Goal: Transaction & Acquisition: Purchase product/service

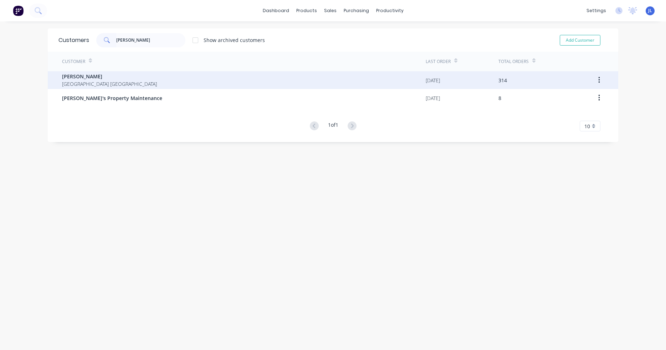
type input "[PERSON_NAME]"
click at [129, 75] on div "[PERSON_NAME] [GEOGRAPHIC_DATA] [GEOGRAPHIC_DATA]" at bounding box center [244, 80] width 364 height 18
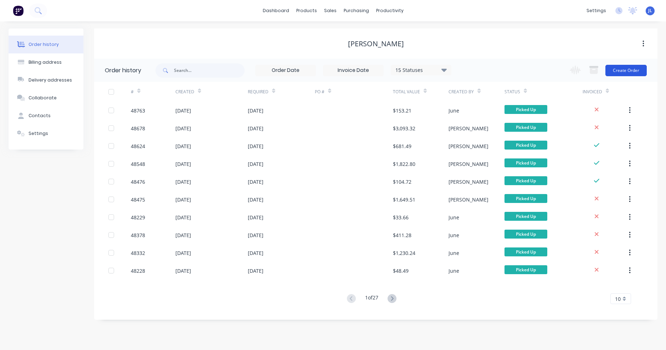
click at [631, 72] on button "Create Order" at bounding box center [625, 70] width 41 height 11
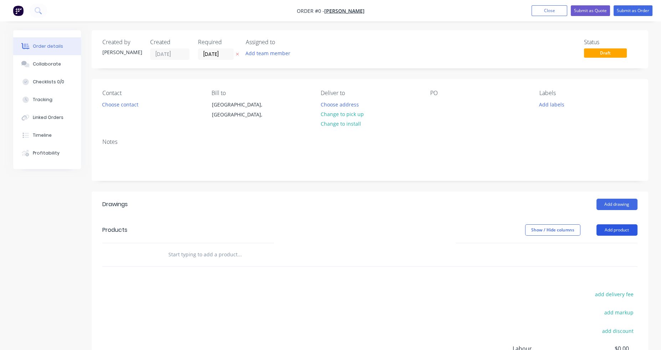
click at [613, 233] on button "Add product" at bounding box center [616, 230] width 41 height 11
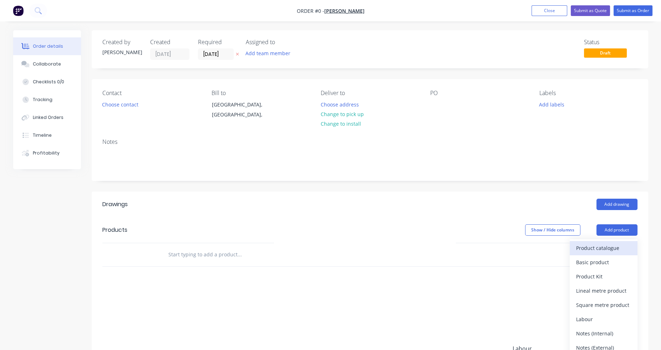
click at [612, 251] on div "Product catalogue" at bounding box center [603, 248] width 55 height 10
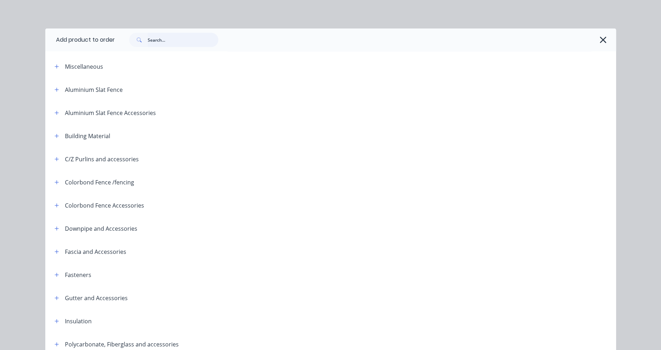
click at [171, 45] on input "text" at bounding box center [183, 40] width 71 height 14
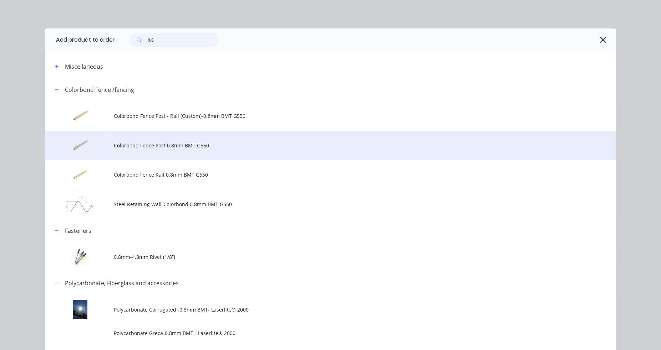
type input "0.8"
click at [180, 146] on span "Colorbond Fence Post 0.8mm BMT G550" at bounding box center [314, 145] width 401 height 7
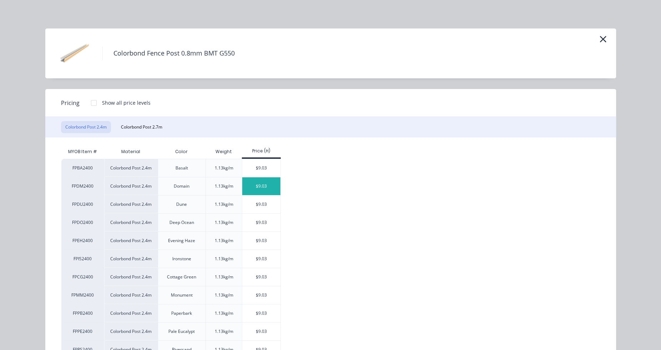
click at [264, 187] on div "$9.03" at bounding box center [261, 187] width 38 height 18
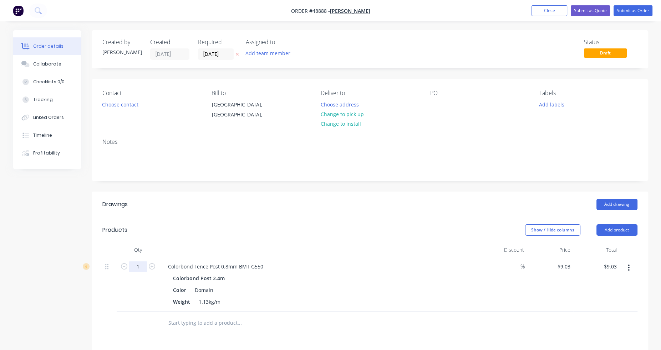
click at [142, 266] on input "1" at bounding box center [138, 267] width 19 height 11
type input "9"
type input "$81.27"
click at [606, 231] on button "Add product" at bounding box center [616, 230] width 41 height 11
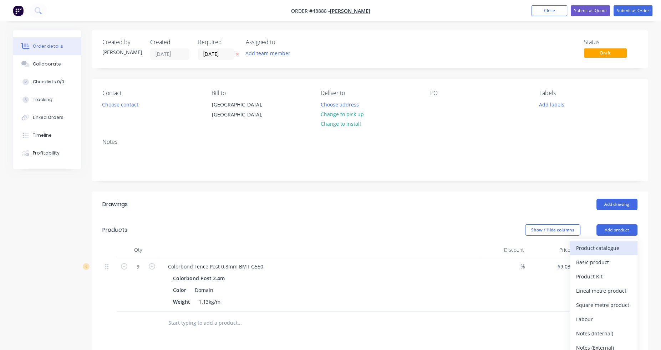
click at [602, 247] on div "Product catalogue" at bounding box center [603, 248] width 55 height 10
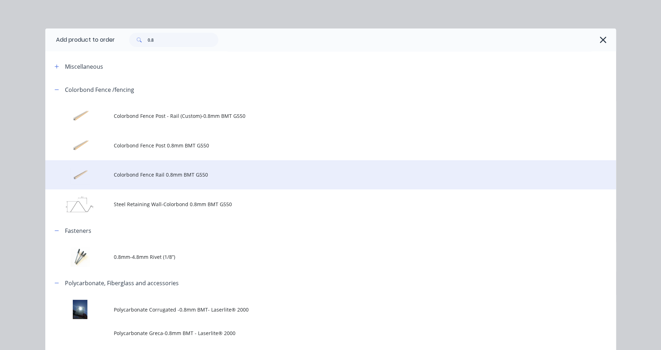
click at [157, 178] on span "Colorbond Fence Rail 0.8mm BMT G550" at bounding box center [314, 174] width 401 height 7
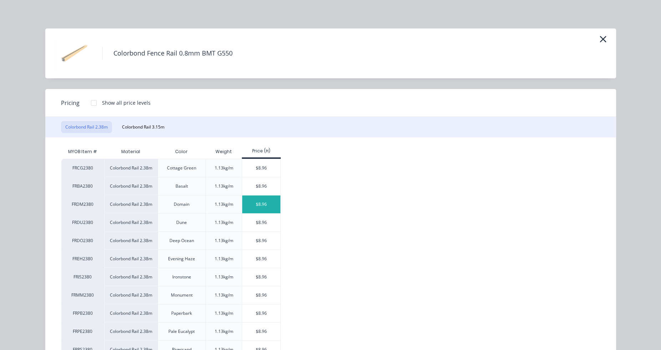
click at [271, 204] on div "$8.96" at bounding box center [261, 205] width 38 height 18
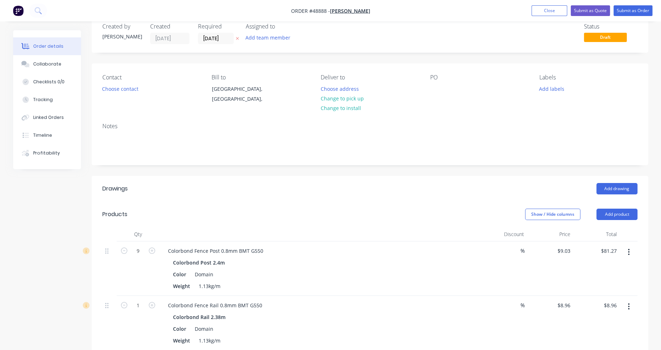
scroll to position [71, 0]
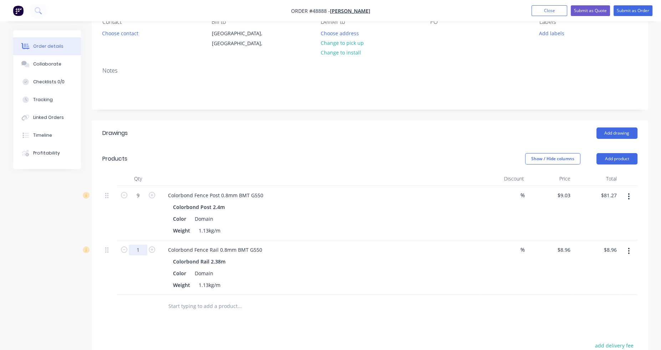
click at [145, 250] on input "1" at bounding box center [138, 250] width 19 height 11
type input "5"
type input "$44.80"
click at [367, 165] on header "Products Show / Hide columns Add product" at bounding box center [370, 159] width 556 height 26
click at [619, 156] on button "Add product" at bounding box center [616, 158] width 41 height 11
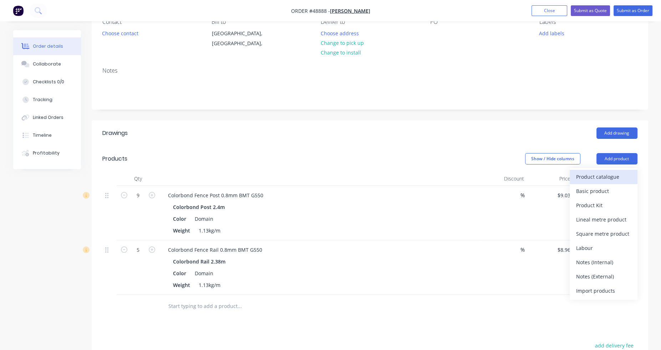
click at [612, 177] on div "Product catalogue" at bounding box center [603, 177] width 55 height 10
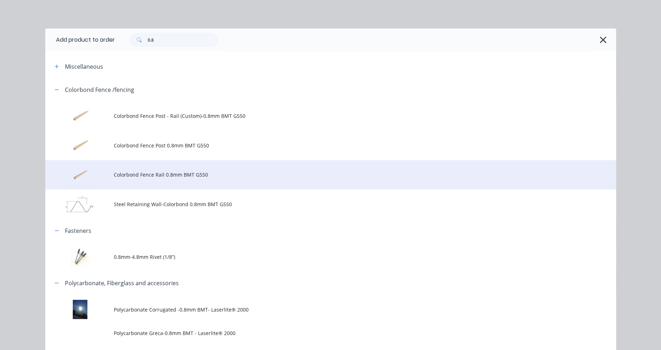
click at [160, 176] on span "Colorbond Fence Rail 0.8mm BMT G550" at bounding box center [314, 174] width 401 height 7
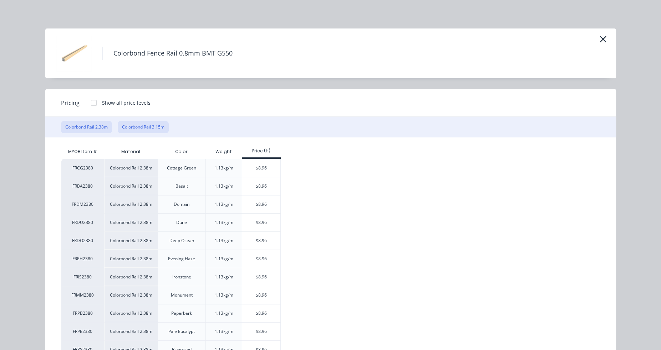
click at [146, 126] on button "Colorbond Rail 3.15m" at bounding box center [143, 127] width 51 height 12
click at [271, 170] on div "$11.85" at bounding box center [261, 168] width 38 height 18
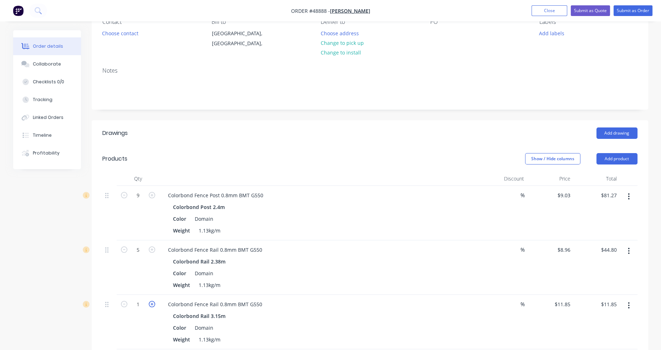
click at [152, 305] on icon "button" at bounding box center [152, 304] width 6 height 6
type input "2"
type input "$23.70"
click at [615, 159] on button "Add product" at bounding box center [616, 158] width 41 height 11
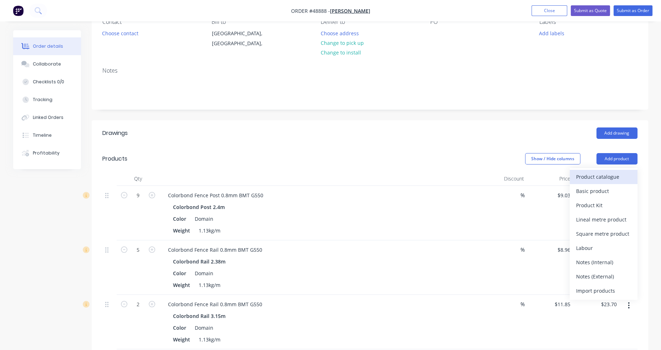
click at [610, 176] on div "Product catalogue" at bounding box center [603, 177] width 55 height 10
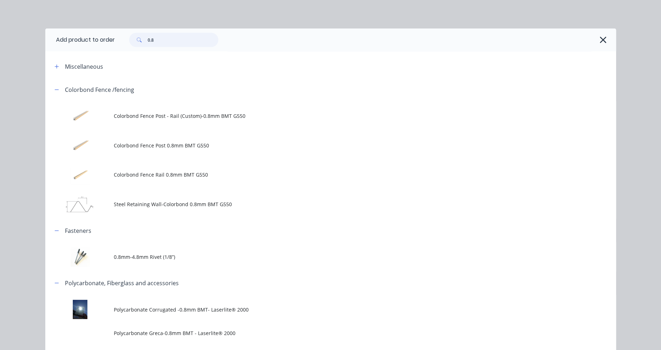
click at [165, 34] on input "0.8" at bounding box center [183, 40] width 71 height 14
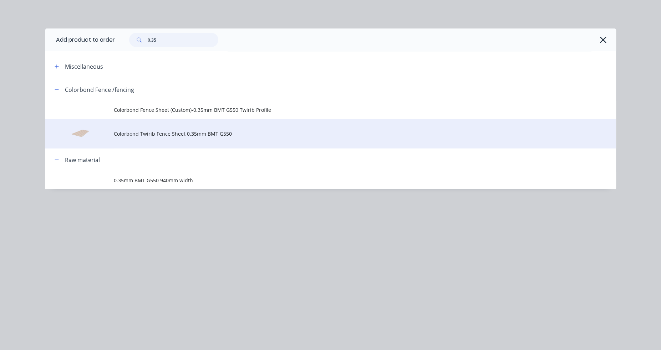
type input "0.35"
click at [173, 137] on span "Colorbond Twirib Fence Sheet 0.35mm BMT G550" at bounding box center [314, 133] width 401 height 7
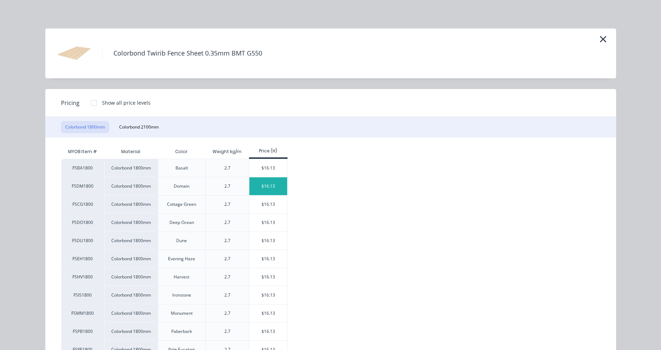
click at [269, 185] on div "$16.13" at bounding box center [268, 187] width 38 height 18
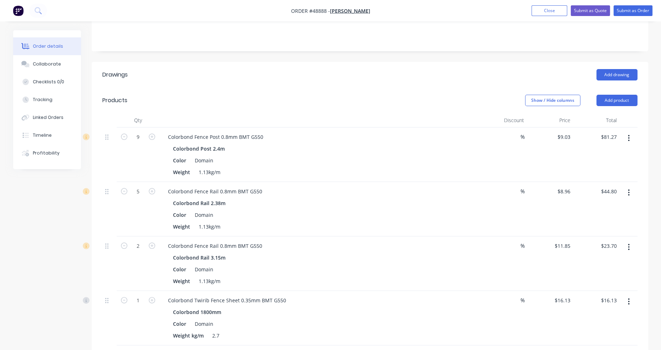
scroll to position [178, 0]
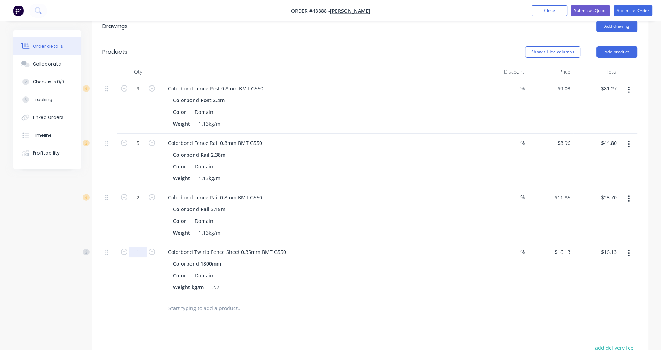
click at [141, 252] on input "1" at bounding box center [138, 252] width 19 height 11
type input "12"
type input "$193.56"
click at [626, 48] on button "Add product" at bounding box center [616, 51] width 41 height 11
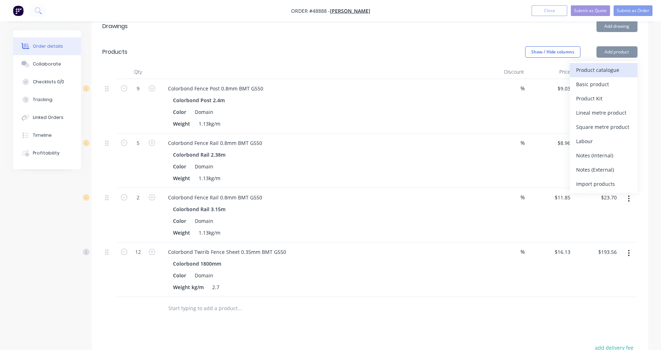
click at [616, 70] on div "Product catalogue" at bounding box center [603, 70] width 55 height 10
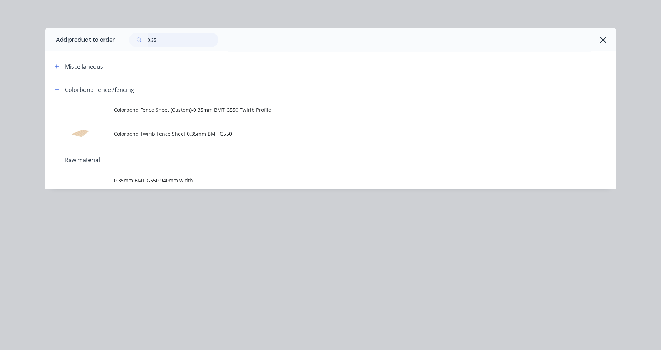
click at [161, 41] on input "0.35" at bounding box center [183, 40] width 71 height 14
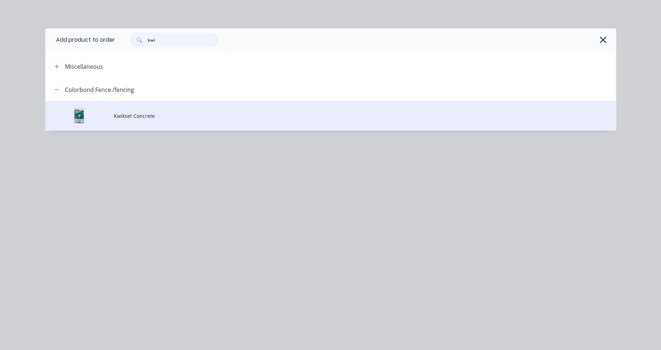
type input "kwi"
click at [150, 117] on span "Kwikset Concrete" at bounding box center [314, 115] width 401 height 7
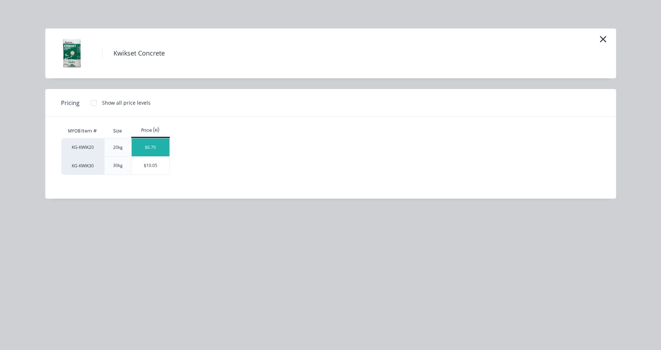
click at [156, 152] on div "$6.70" at bounding box center [151, 148] width 38 height 18
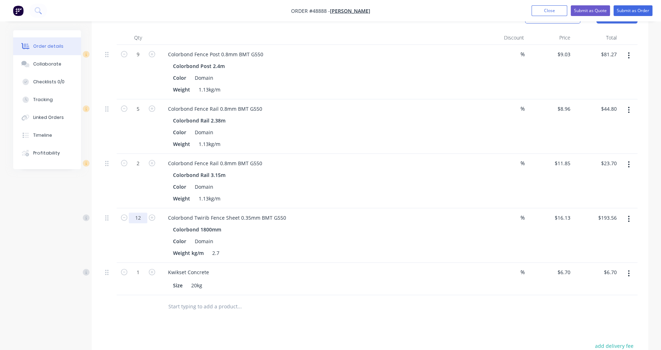
scroll to position [214, 0]
click at [143, 269] on input "1" at bounding box center [138, 271] width 19 height 11
type input "7"
type input "$46.90"
click at [371, 284] on div "Size 20kg" at bounding box center [318, 284] width 297 height 10
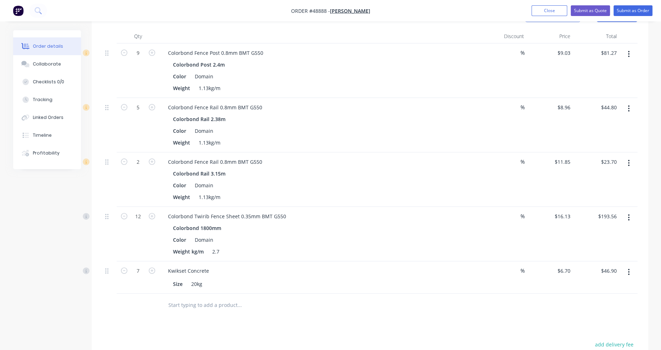
scroll to position [178, 0]
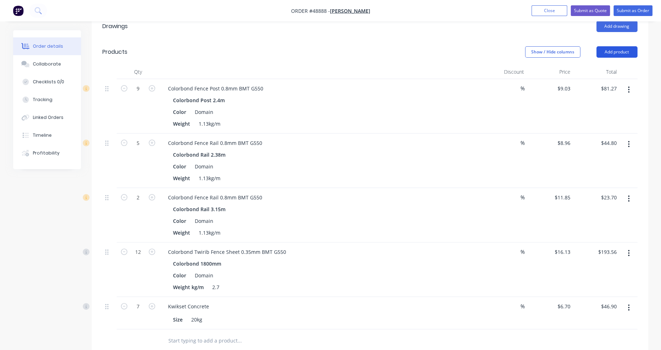
click at [622, 50] on button "Add product" at bounding box center [616, 51] width 41 height 11
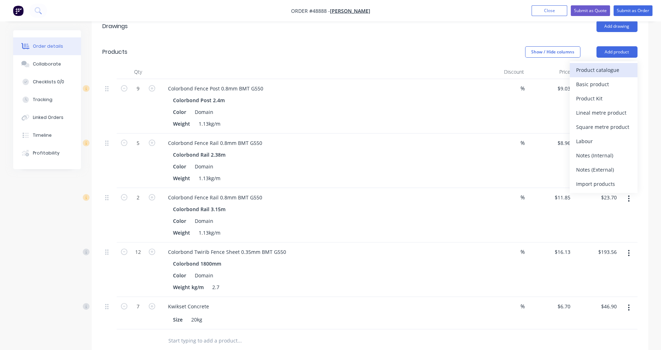
click at [612, 73] on div "Product catalogue" at bounding box center [603, 70] width 55 height 10
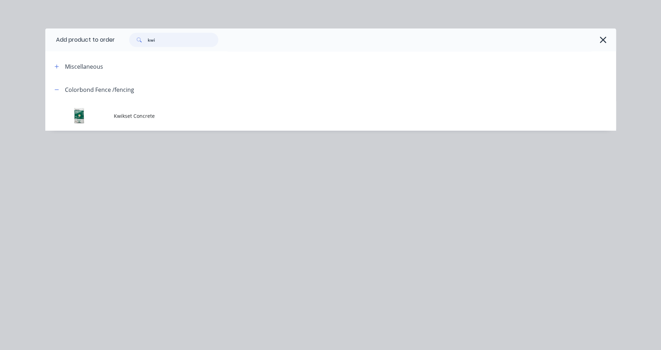
click at [185, 42] on input "kwi" at bounding box center [183, 40] width 71 height 14
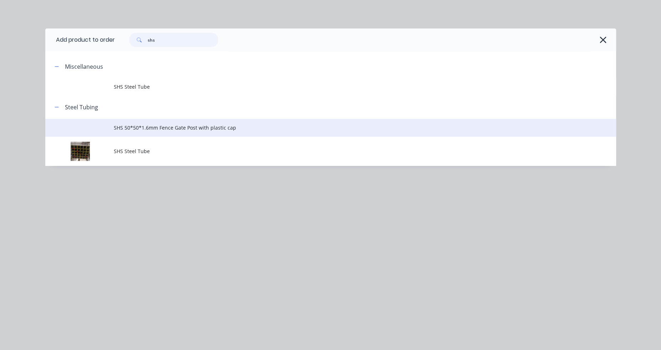
type input "shs"
click at [154, 128] on span "SHS 50*50*1.6mm Fence Gate Post with plastic cap" at bounding box center [314, 127] width 401 height 7
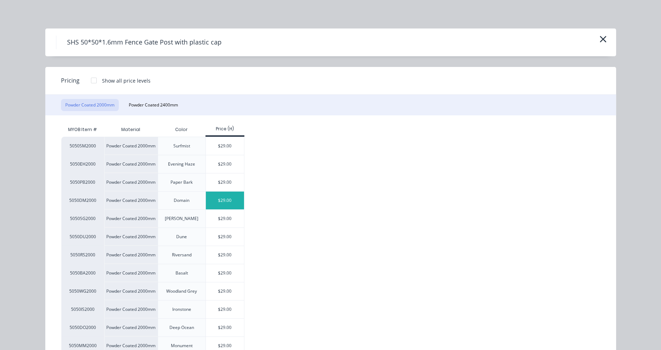
click at [227, 202] on div "$29.00" at bounding box center [225, 201] width 38 height 18
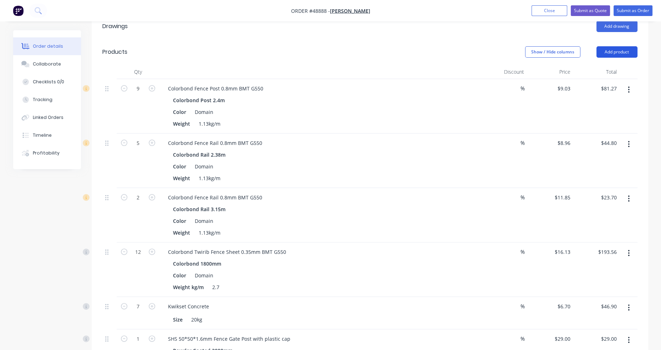
click at [605, 50] on button "Add product" at bounding box center [616, 51] width 41 height 11
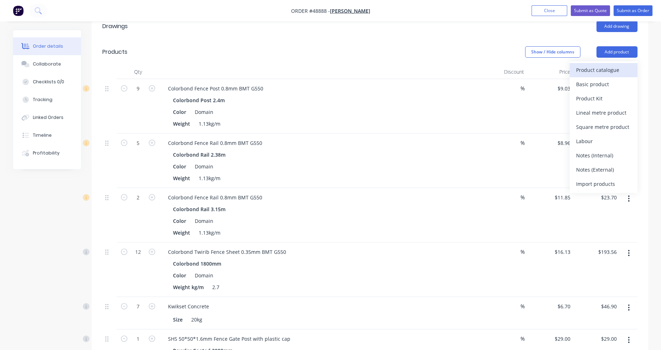
click at [608, 70] on div "Product catalogue" at bounding box center [603, 70] width 55 height 10
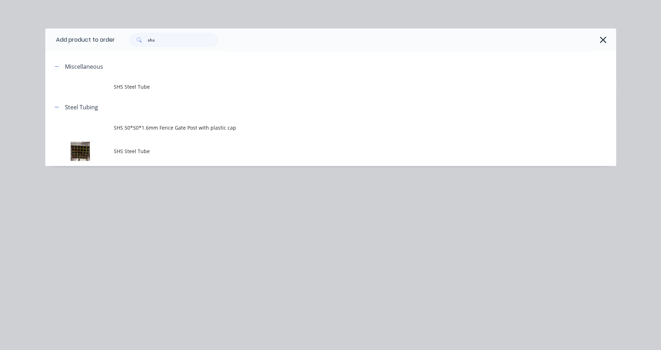
click at [142, 127] on span "SHS 50*50*1.6mm Fence Gate Post with plastic cap" at bounding box center [314, 127] width 401 height 7
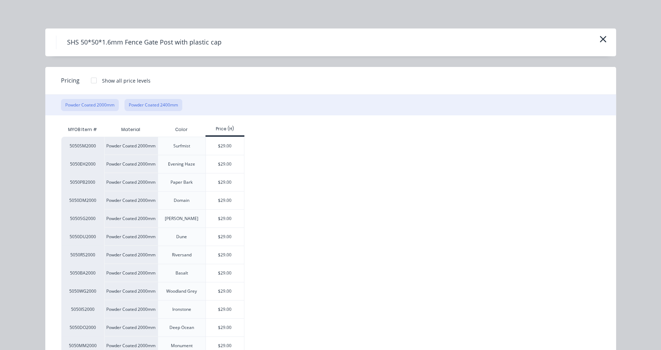
click at [155, 106] on button "Powder Coated 2400mm" at bounding box center [153, 105] width 58 height 12
click at [230, 200] on div "$33.10" at bounding box center [225, 201] width 38 height 18
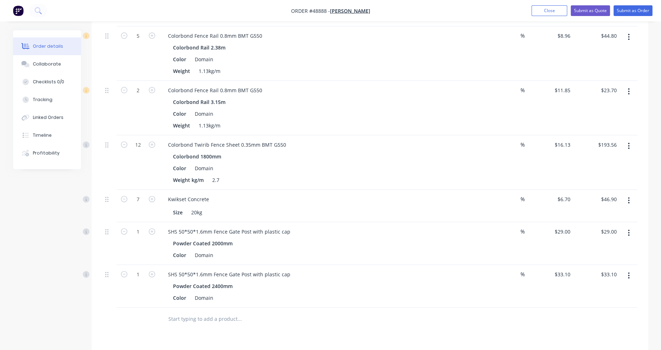
scroll to position [321, 0]
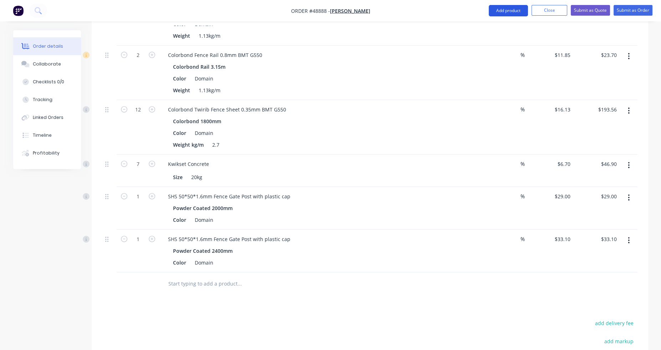
click at [510, 13] on button "Add product" at bounding box center [507, 10] width 39 height 11
drag, startPoint x: 479, startPoint y: 272, endPoint x: 470, endPoint y: 255, distance: 19.3
click at [479, 271] on div "Qty Discount Price Total 9 Colorbond Fence Post 0.8mm BMT G550 Colorbond Post 2…" at bounding box center [370, 109] width 556 height 374
click at [500, 10] on button "Add product" at bounding box center [507, 10] width 39 height 11
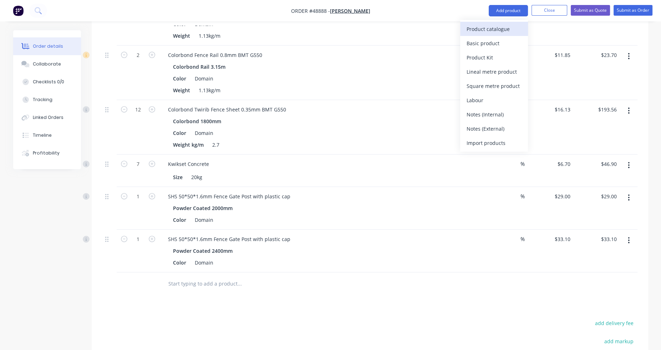
click at [509, 27] on div "Product catalogue" at bounding box center [493, 29] width 55 height 10
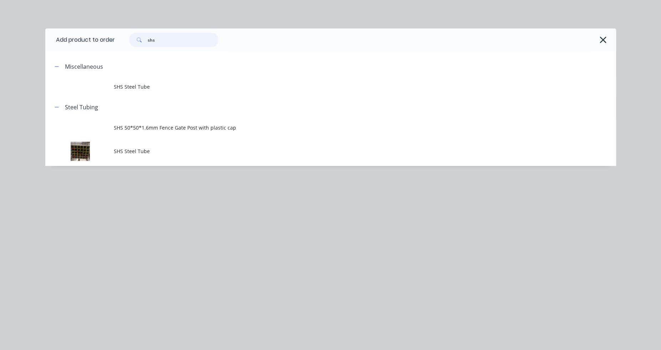
click at [189, 40] on input "shs" at bounding box center [183, 40] width 71 height 14
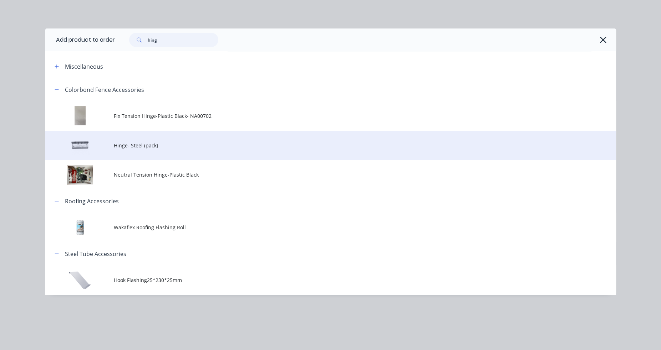
type input "hing"
click at [148, 147] on span "Hinge- Steel (pack)" at bounding box center [314, 145] width 401 height 7
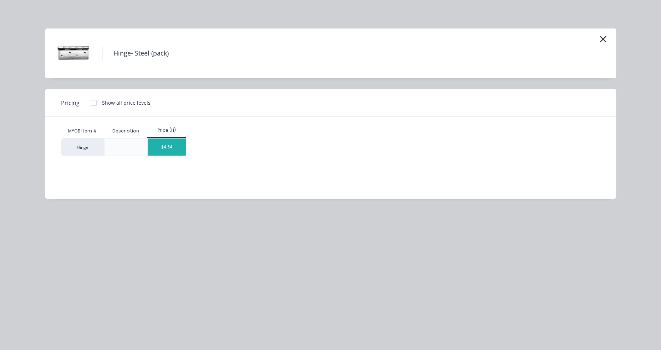
click at [165, 148] on div "$4.54" at bounding box center [167, 147] width 38 height 17
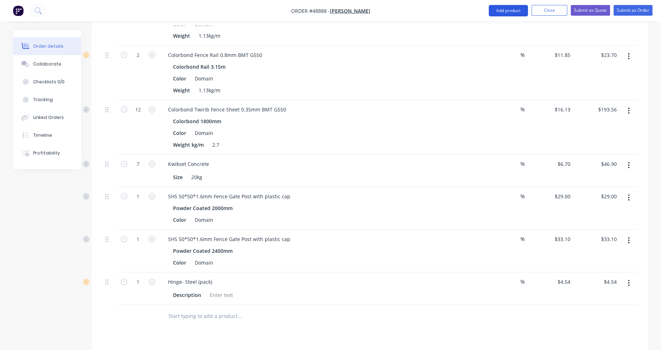
click at [515, 11] on button "Add product" at bounding box center [507, 10] width 39 height 11
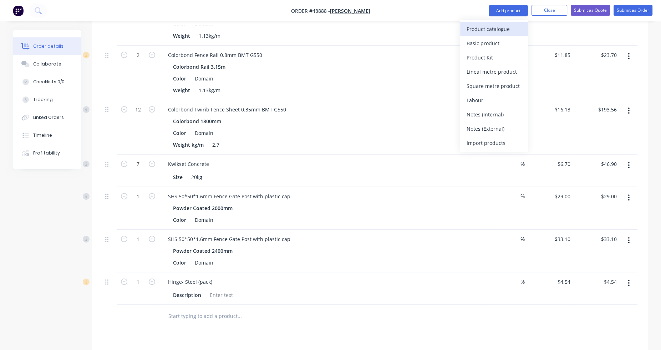
click at [517, 31] on div "Product catalogue" at bounding box center [493, 29] width 55 height 10
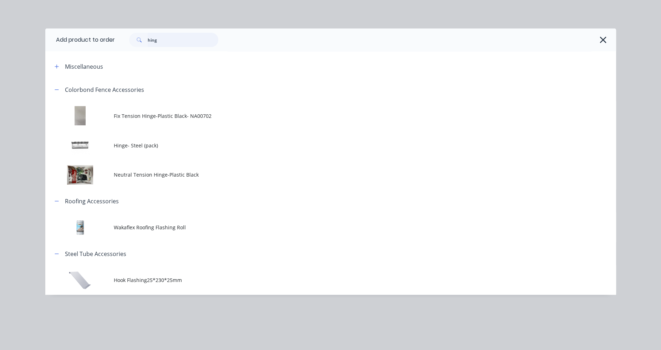
click at [178, 44] on input "hing" at bounding box center [183, 40] width 71 height 14
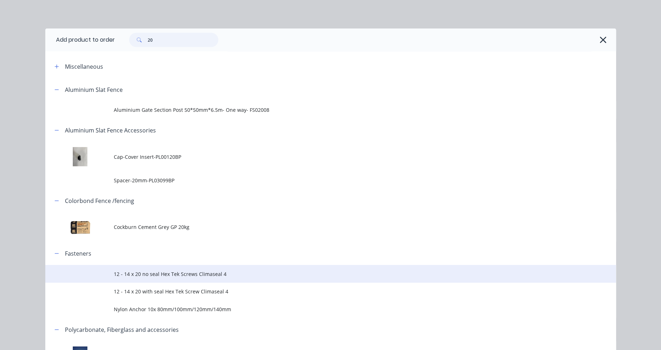
type input "20"
click at [174, 274] on span "12 - 14 x 20 no seal Hex Tek Screws Climaseal 4" at bounding box center [314, 274] width 401 height 7
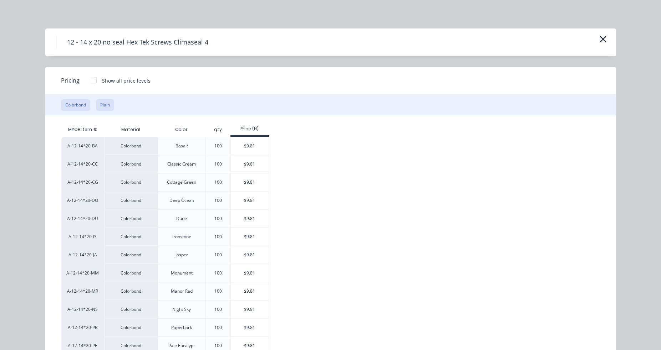
click at [104, 103] on button "Plain" at bounding box center [105, 105] width 18 height 12
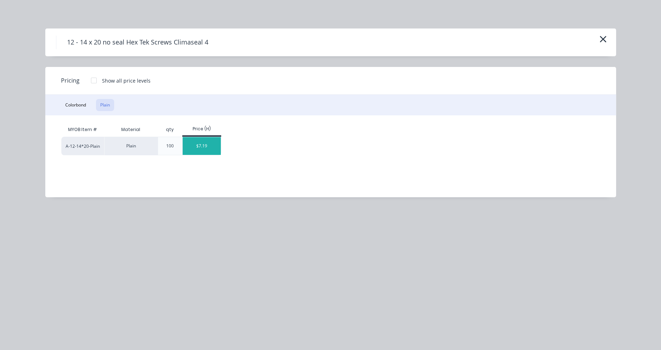
click at [214, 149] on div "$7.19" at bounding box center [202, 146] width 38 height 18
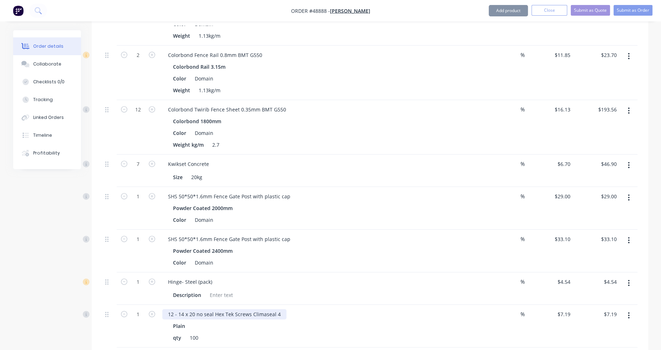
scroll to position [428, 0]
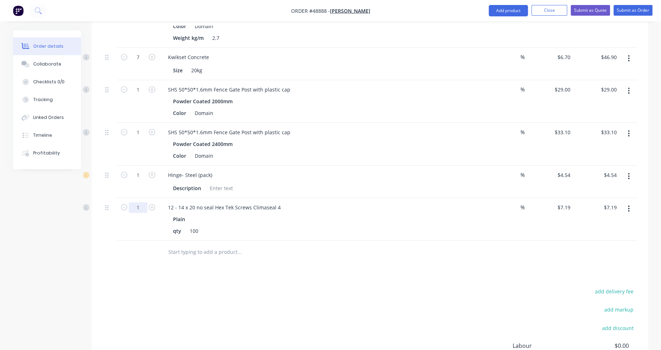
click at [147, 206] on input "1" at bounding box center [138, 207] width 19 height 11
type input "0.32"
type input "$2.30"
click at [137, 237] on div "0.32" at bounding box center [138, 219] width 43 height 43
click at [349, 266] on div "Drawings Add drawing Products Show / Hide columns Add product Qty Discount Pric…" at bounding box center [370, 92] width 556 height 656
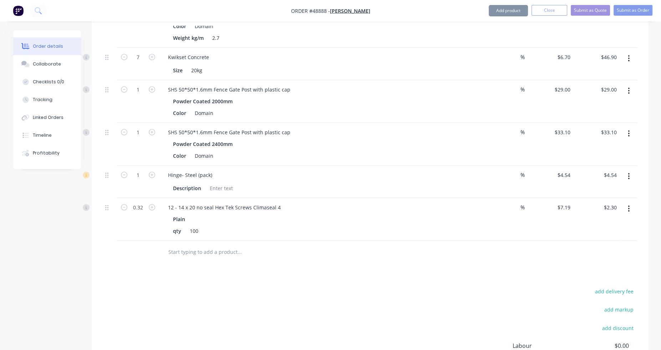
click at [360, 252] on div at bounding box center [269, 252] width 214 height 14
click at [506, 11] on button "Add product" at bounding box center [507, 10] width 39 height 11
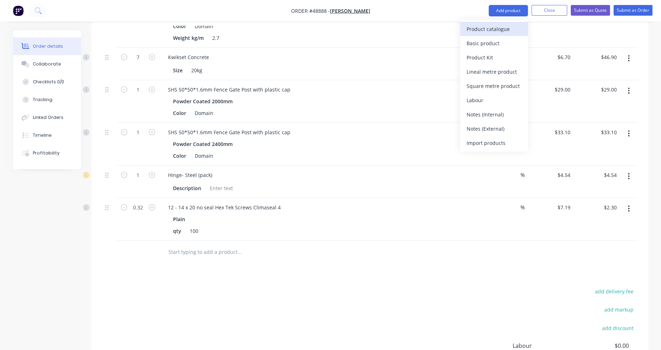
click at [508, 26] on div "Product catalogue" at bounding box center [493, 29] width 55 height 10
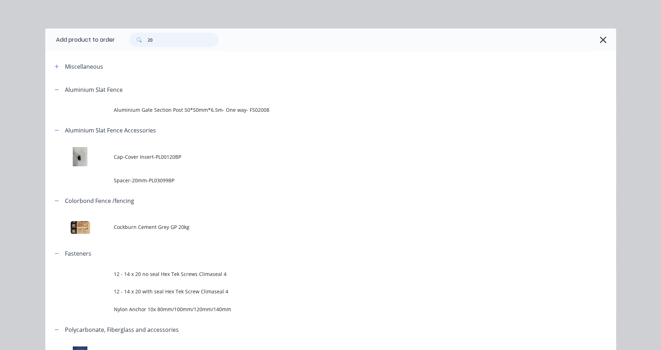
click at [166, 38] on input "20" at bounding box center [183, 40] width 71 height 14
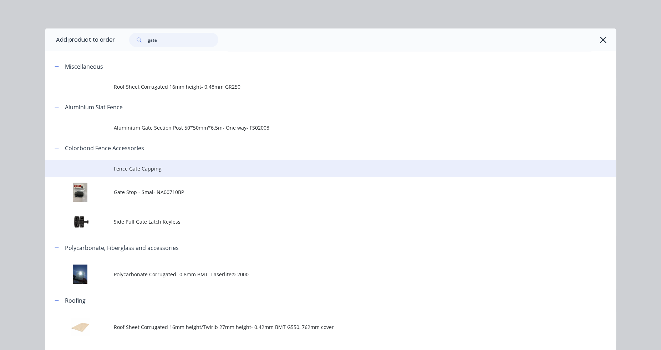
type input "gate"
click at [152, 166] on span "Fence Gate Capping" at bounding box center [314, 168] width 401 height 7
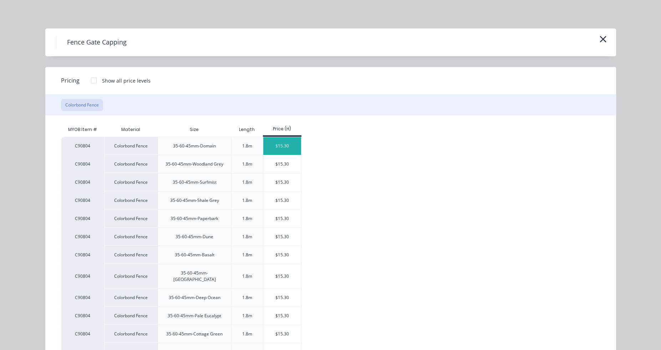
click at [279, 143] on div "$15.30" at bounding box center [282, 146] width 38 height 18
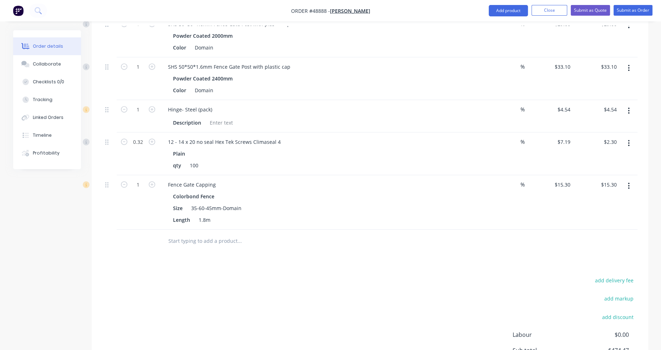
scroll to position [499, 0]
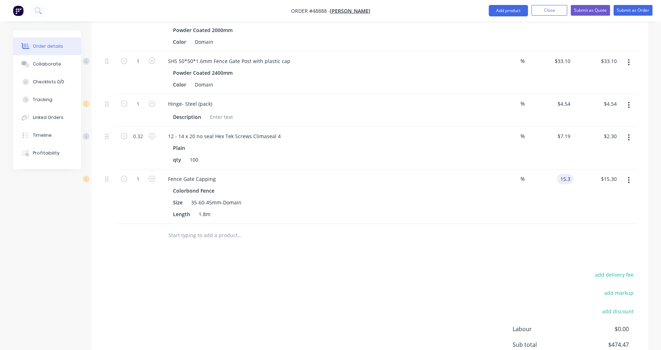
click at [566, 181] on input "15.3" at bounding box center [566, 179] width 14 height 10
type input "$17.00"
click at [564, 227] on div at bounding box center [369, 235] width 535 height 23
click at [550, 215] on div "$17.00 $17.00" at bounding box center [550, 197] width 46 height 55
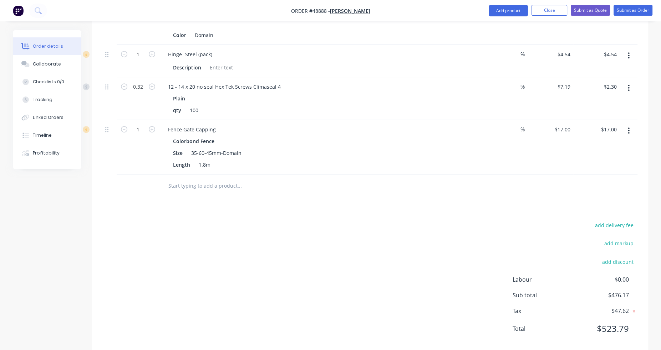
scroll to position [561, 0]
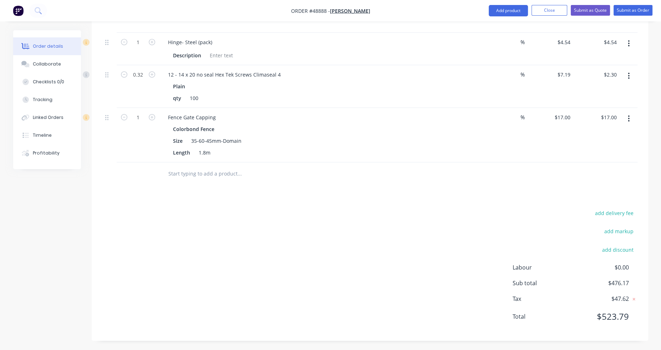
click at [541, 246] on div "add delivery fee add markup add discount Labour $0.00 Sub total $476.17 Tax $47…" at bounding box center [369, 270] width 535 height 122
click at [628, 250] on button "add discount" at bounding box center [617, 250] width 39 height 10
click at [616, 251] on input at bounding box center [609, 252] width 32 height 11
type input "7"
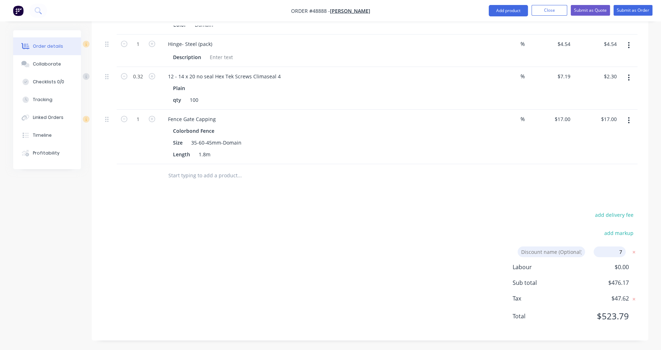
click input "submit" at bounding box center [0, 0] width 0 height 0
click at [523, 228] on div "add delivery fee add markup Discount name (Optional) 7.00% 7.00% 0% add discoun…" at bounding box center [369, 279] width 535 height 138
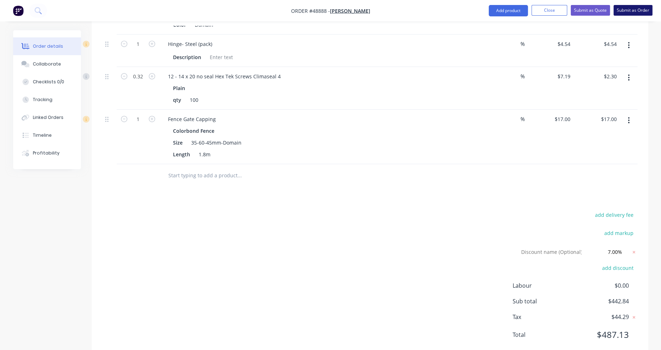
click at [644, 11] on button "Submit as Order" at bounding box center [632, 10] width 39 height 11
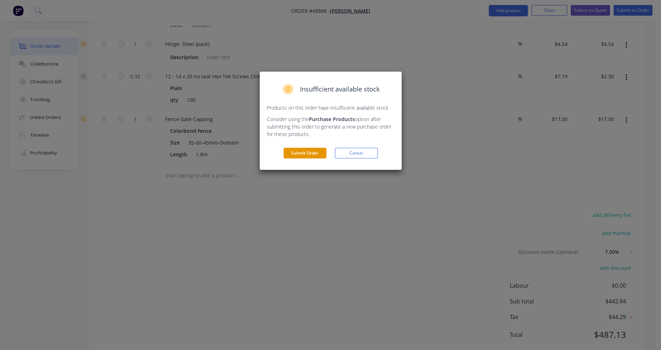
click at [303, 157] on button "Submit Order" at bounding box center [304, 153] width 43 height 11
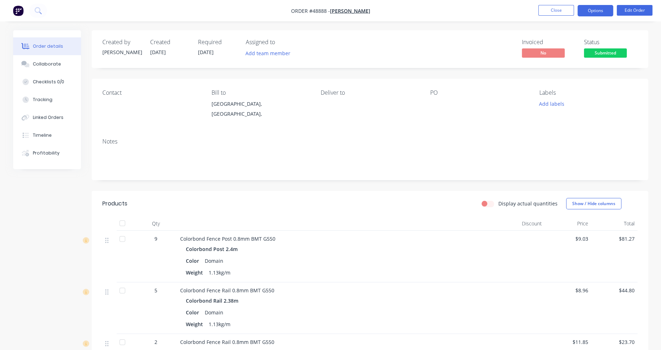
click at [595, 13] on button "Options" at bounding box center [595, 10] width 36 height 11
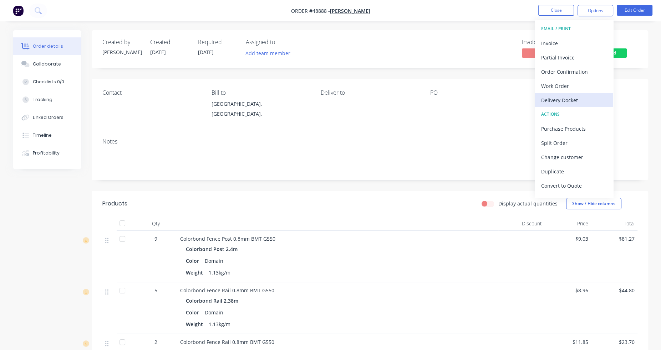
click at [579, 101] on div "Delivery Docket" at bounding box center [574, 100] width 66 height 10
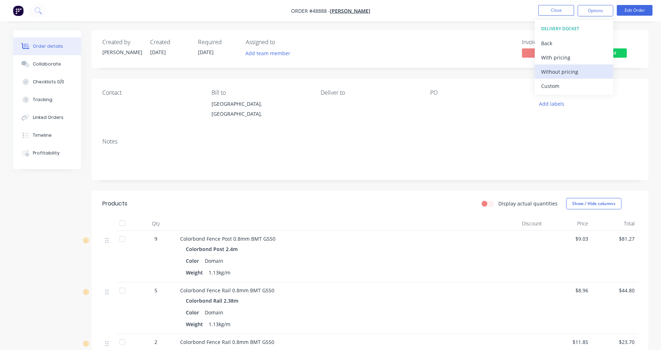
click at [574, 72] on div "Without pricing" at bounding box center [574, 72] width 66 height 10
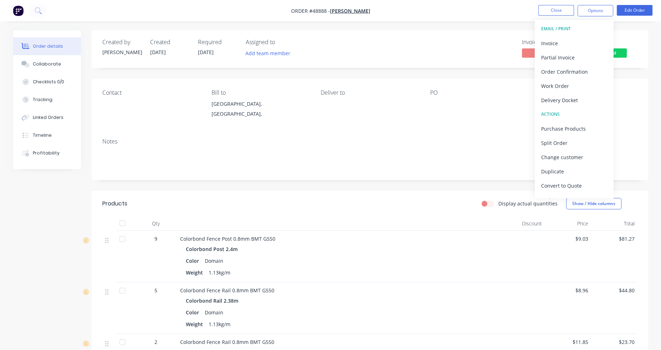
click at [492, 66] on div "Created by [PERSON_NAME] Created [DATE] Required [DATE] Assigned to Add team me…" at bounding box center [370, 49] width 556 height 38
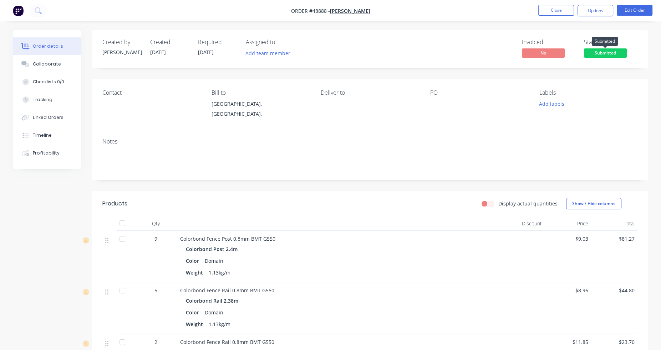
click at [597, 54] on span "Submitted" at bounding box center [605, 52] width 43 height 9
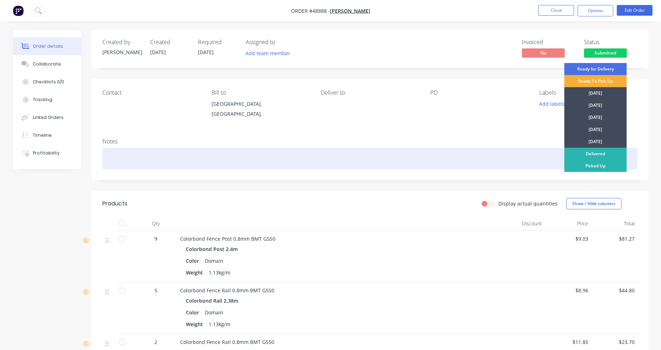
click at [599, 164] on div "Picked Up" at bounding box center [595, 166] width 62 height 12
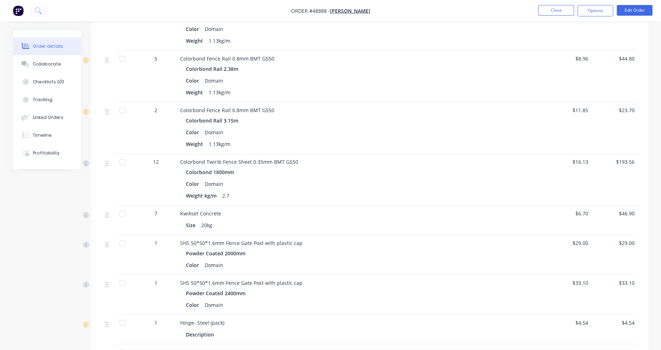
scroll to position [444, 0]
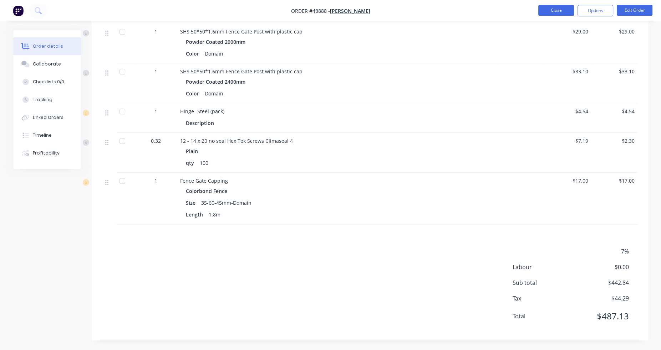
click at [551, 9] on button "Close" at bounding box center [556, 10] width 36 height 11
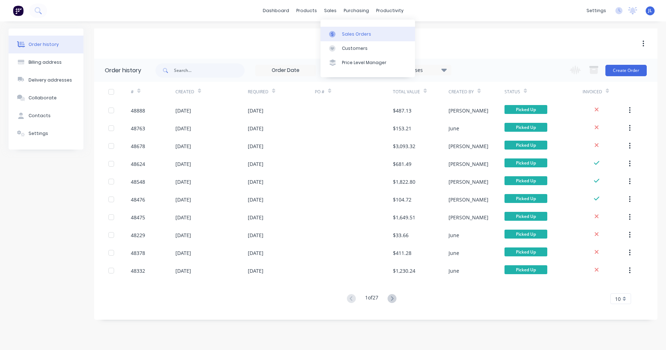
click at [349, 32] on div "Sales Orders" at bounding box center [356, 34] width 29 height 6
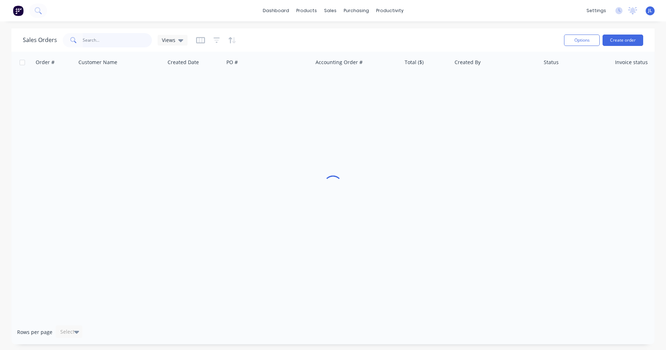
click at [109, 41] on input "text" at bounding box center [118, 40] width 70 height 14
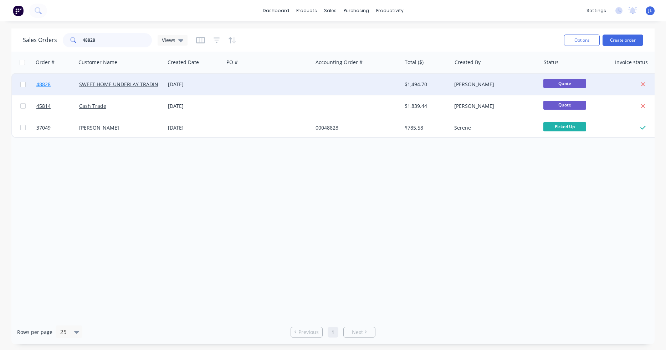
type input "48828"
click at [40, 84] on span "48828" at bounding box center [43, 84] width 14 height 7
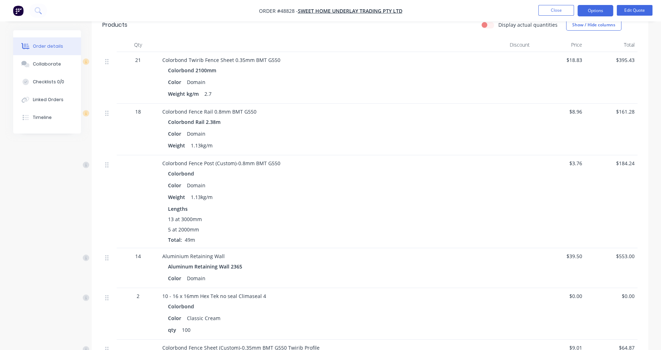
scroll to position [107, 0]
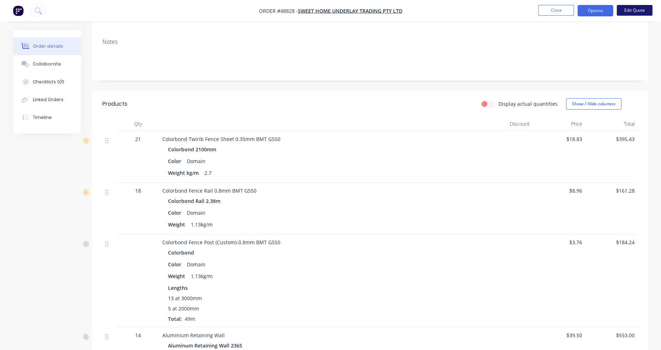
click at [631, 10] on button "Edit Quote" at bounding box center [634, 10] width 36 height 11
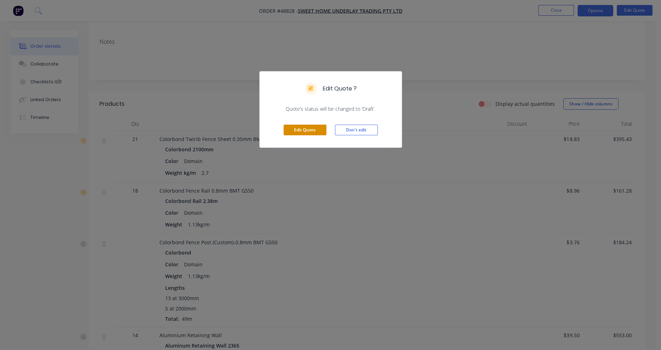
click at [296, 131] on button "Edit Quote" at bounding box center [304, 130] width 43 height 11
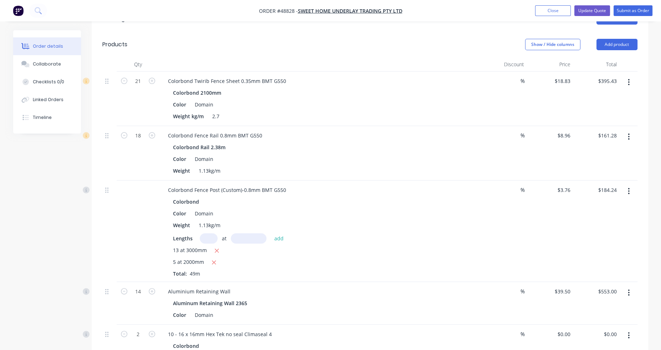
scroll to position [214, 0]
click at [630, 76] on button "button" at bounding box center [628, 82] width 17 height 13
click at [600, 96] on div "Edit" at bounding box center [603, 101] width 55 height 10
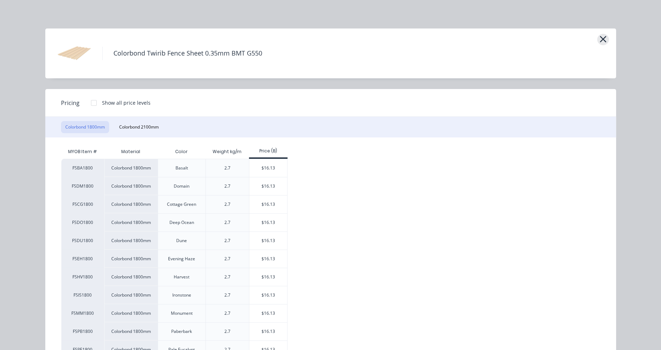
click at [599, 40] on icon "button" at bounding box center [602, 39] width 6 height 6
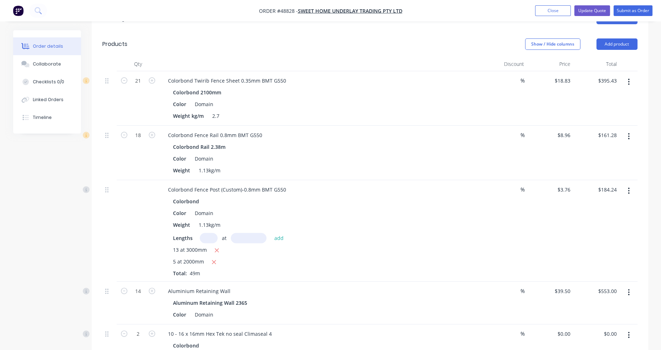
click at [627, 76] on button "button" at bounding box center [628, 82] width 17 height 13
click at [615, 110] on div "Duplicate" at bounding box center [603, 115] width 55 height 10
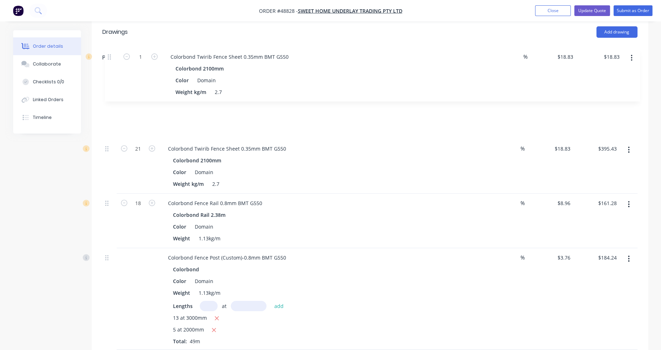
scroll to position [199, 0]
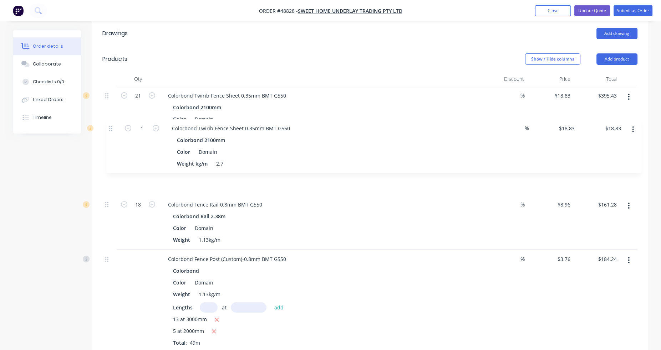
drag, startPoint x: 106, startPoint y: 118, endPoint x: 110, endPoint y: 127, distance: 10.2
click at [110, 127] on div "21 Colorbond Twirib Fence Sheet 0.35mm BMT G550 Colorbond 2100mm Color Domain W…" at bounding box center [369, 312] width 535 height 452
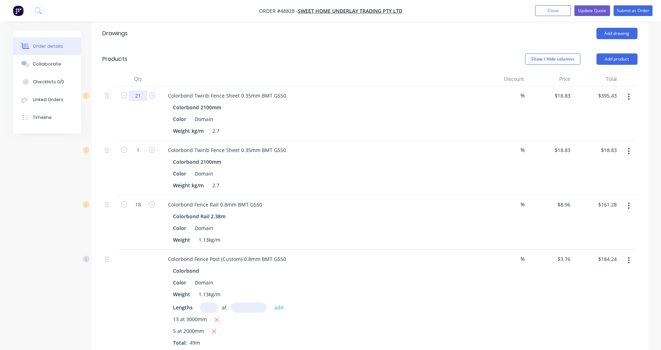
click at [142, 91] on input "21" at bounding box center [138, 96] width 19 height 11
type input "18"
type input "$338.94"
click at [142, 145] on input "1" at bounding box center [138, 150] width 19 height 11
click at [631, 145] on button "button" at bounding box center [628, 151] width 17 height 13
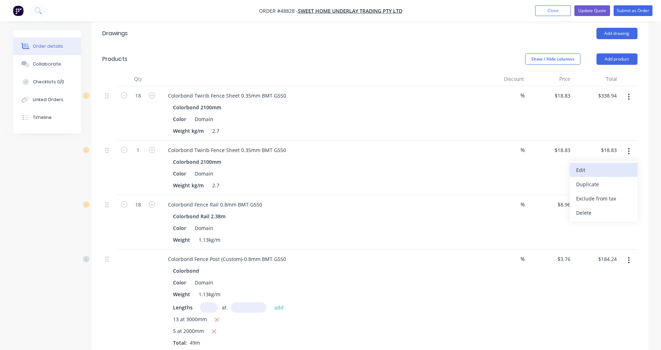
click at [612, 165] on div "Edit" at bounding box center [603, 170] width 55 height 10
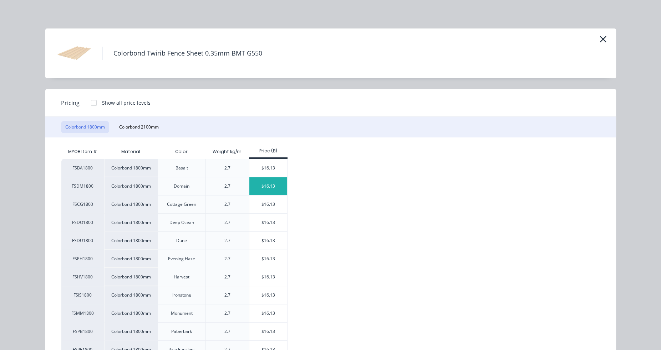
click at [269, 186] on div "$16.13" at bounding box center [268, 187] width 38 height 18
type input "$16.13"
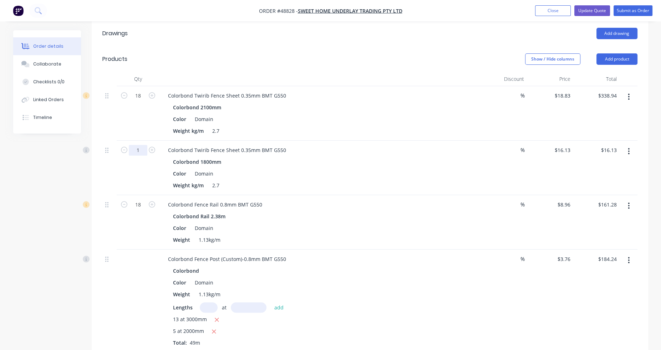
click at [138, 145] on input "1" at bounding box center [138, 150] width 19 height 11
type input "3"
type input "$48.39"
click at [142, 148] on div "3" at bounding box center [138, 168] width 43 height 55
click at [142, 147] on div "3" at bounding box center [138, 168] width 43 height 55
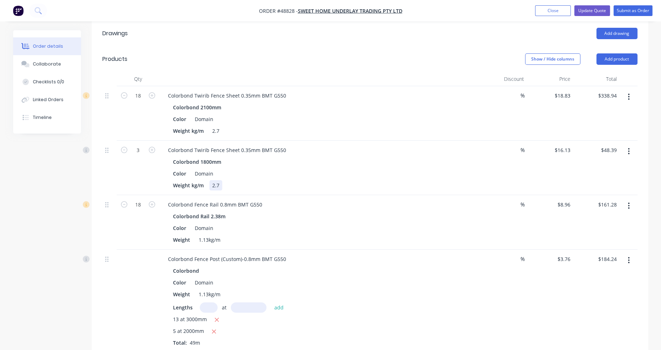
click at [337, 180] on div "Weight kg/m 2.7" at bounding box center [318, 185] width 297 height 10
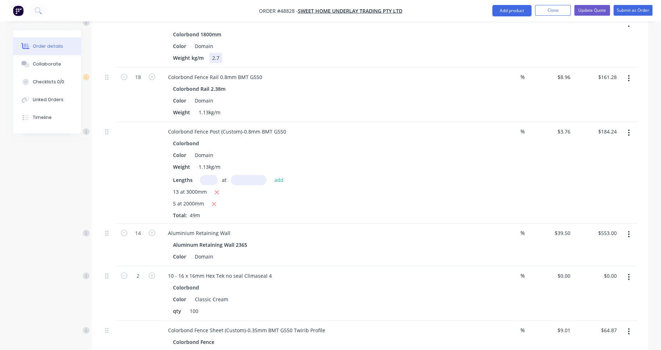
scroll to position [377, 0]
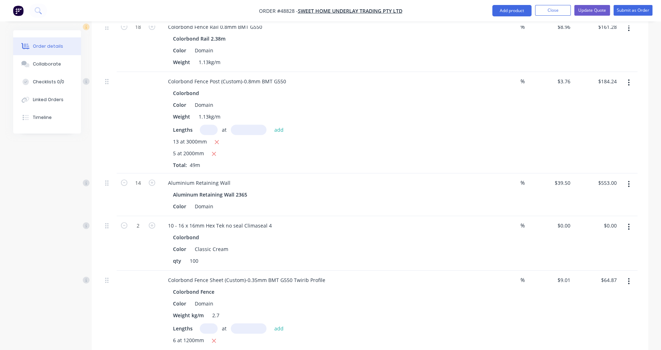
click at [206, 125] on input "text" at bounding box center [209, 130] width 18 height 10
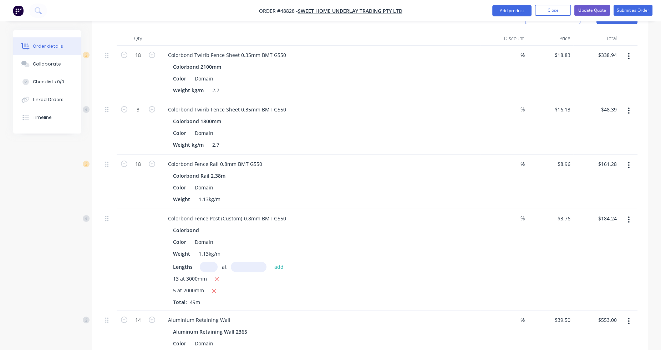
scroll to position [234, 0]
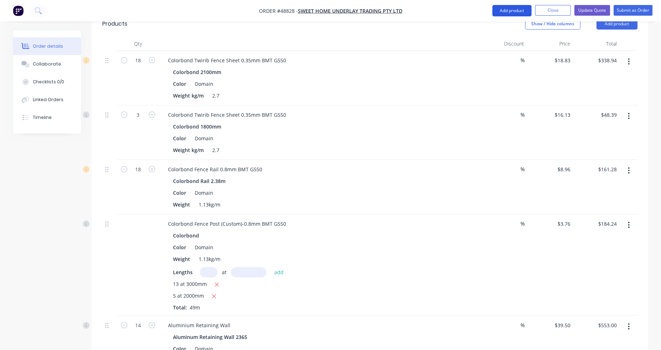
click at [504, 15] on button "Add product" at bounding box center [511, 10] width 39 height 11
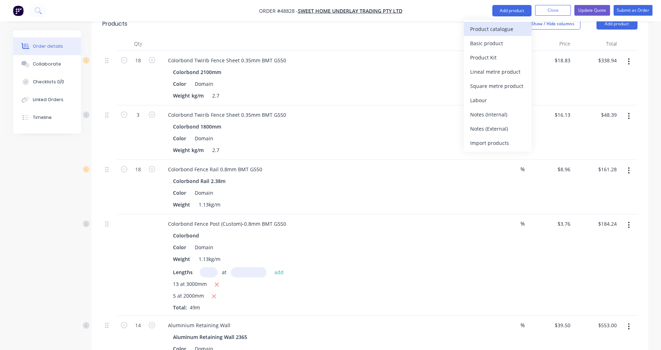
click at [507, 31] on div "Product catalogue" at bounding box center [497, 29] width 55 height 10
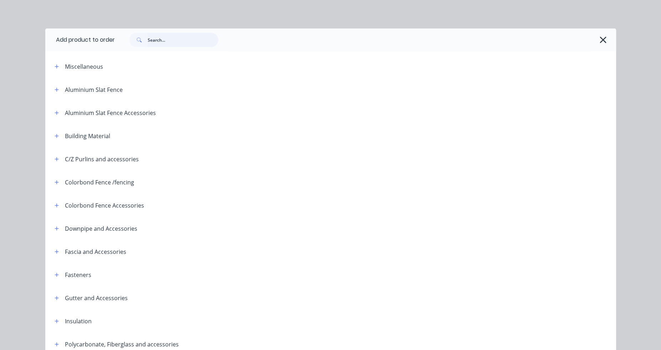
click at [168, 42] on input "text" at bounding box center [183, 40] width 71 height 14
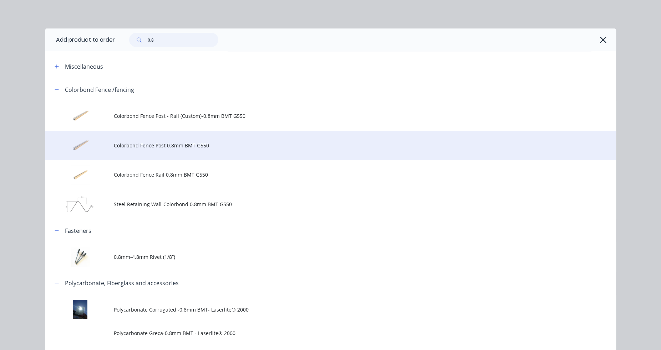
type input "0.8"
click at [173, 145] on span "Colorbond Fence Post 0.8mm BMT G550" at bounding box center [314, 145] width 401 height 7
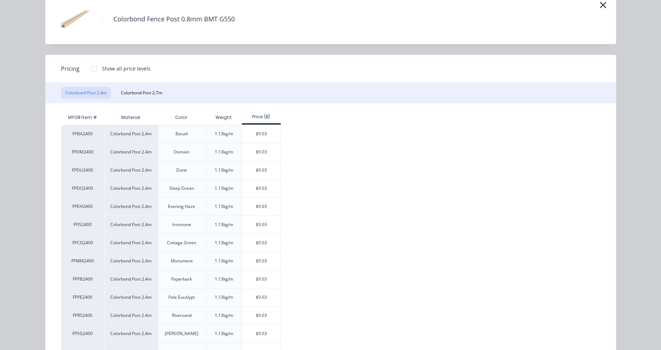
scroll to position [36, 0]
click at [258, 151] on div "$9.03" at bounding box center [261, 151] width 38 height 18
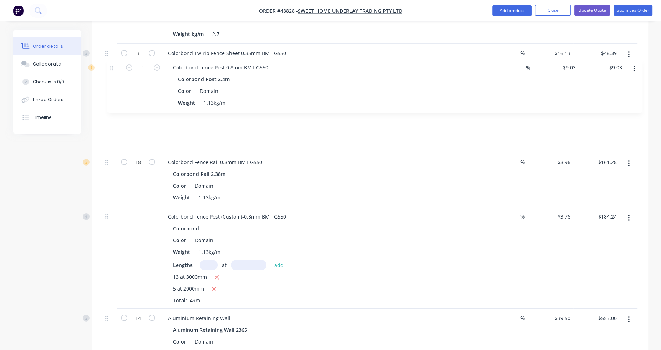
scroll to position [295, 0]
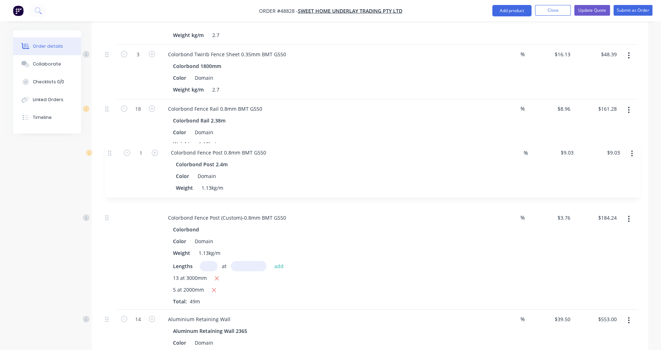
drag, startPoint x: 106, startPoint y: 137, endPoint x: 110, endPoint y: 151, distance: 14.8
click at [110, 151] on div "18 Colorbond Twirib Fence Sheet 0.35mm BMT G550 Colorbond 2100mm Color Domain W…" at bounding box center [369, 243] width 535 height 507
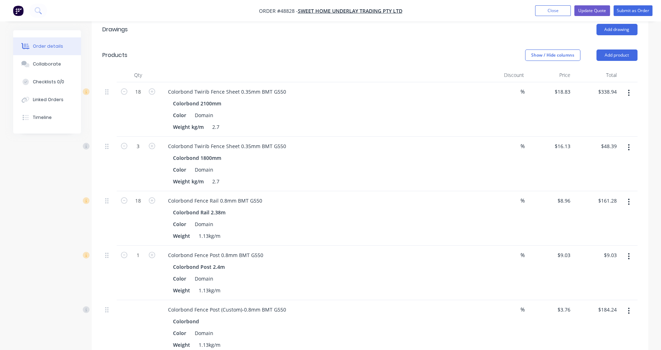
scroll to position [224, 0]
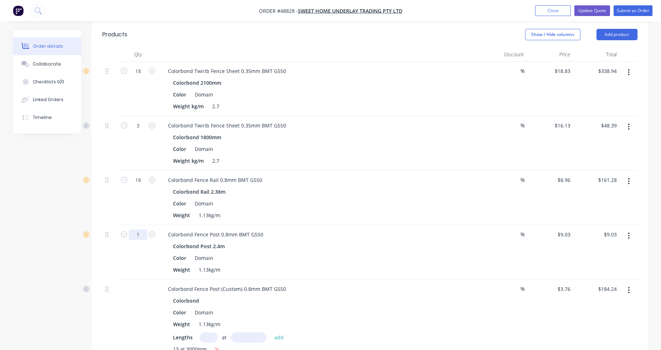
click at [146, 230] on input "1" at bounding box center [138, 235] width 19 height 11
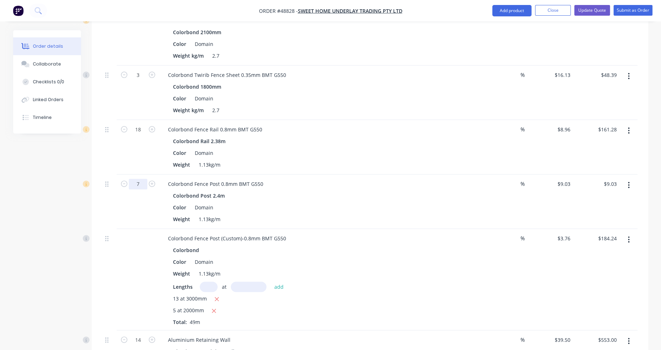
scroll to position [295, 0]
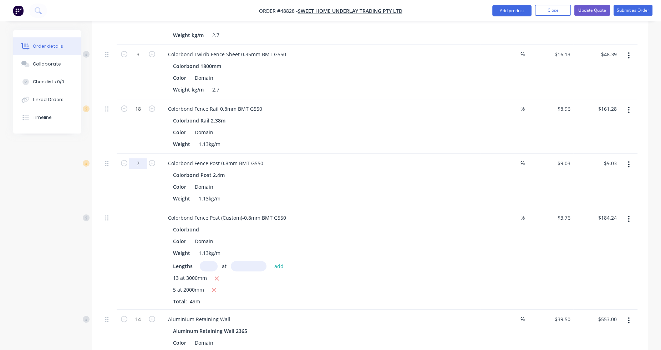
type input "7"
type input "$63.21"
click at [207, 261] on input "text" at bounding box center [209, 266] width 18 height 10
type input "7"
type input "2000"
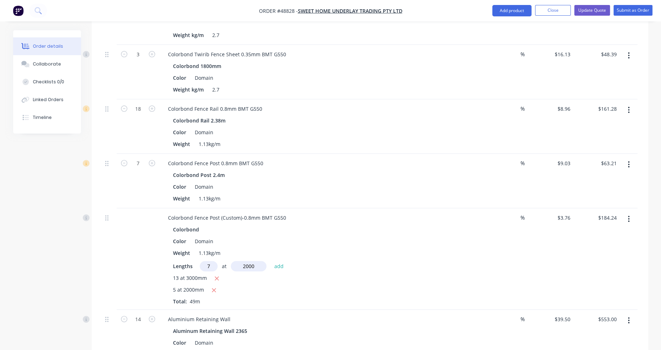
click at [271, 261] on button "add" at bounding box center [279, 266] width 17 height 10
click at [218, 276] on icon "button" at bounding box center [216, 279] width 5 height 6
click at [214, 277] on icon "button" at bounding box center [214, 279] width 4 height 4
type input "$52.64"
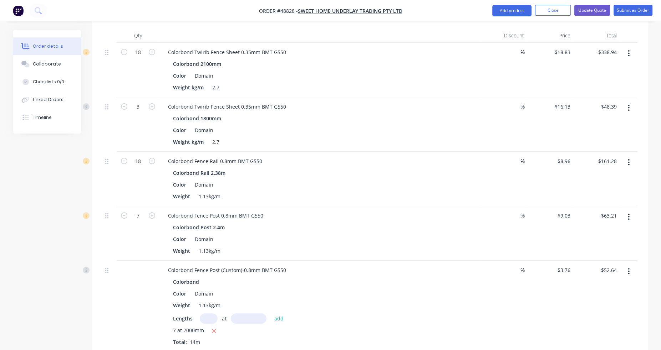
scroll to position [224, 0]
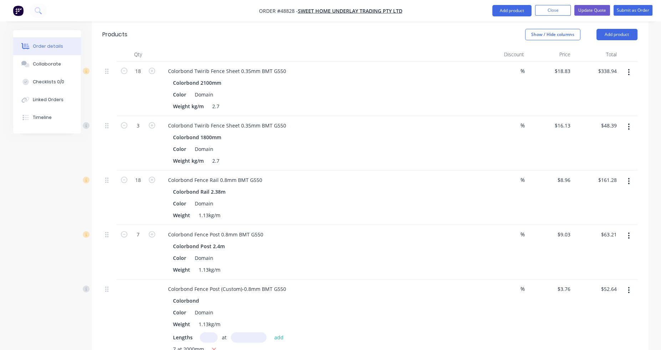
click at [629, 232] on icon "button" at bounding box center [628, 236] width 2 height 8
click at [610, 250] on div "Edit" at bounding box center [603, 255] width 55 height 10
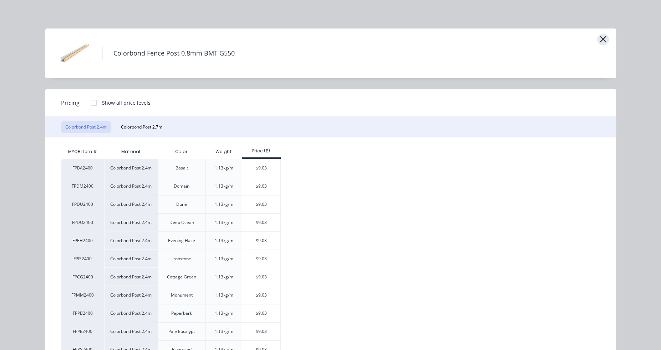
click at [601, 39] on icon "button" at bounding box center [602, 39] width 7 height 10
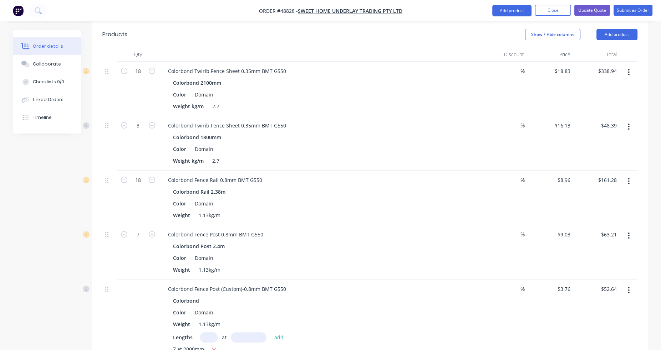
click at [212, 333] on input "text" at bounding box center [209, 338] width 18 height 10
type input "12"
type input "3000"
click at [271, 333] on button "add" at bounding box center [279, 338] width 17 height 10
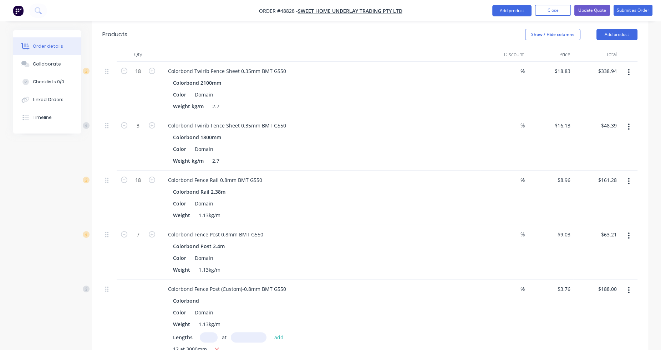
type input "$135.36"
click at [125, 231] on icon "button" at bounding box center [124, 234] width 6 height 6
type input "6"
type input "$54.18"
click at [141, 230] on input "6" at bounding box center [138, 235] width 19 height 11
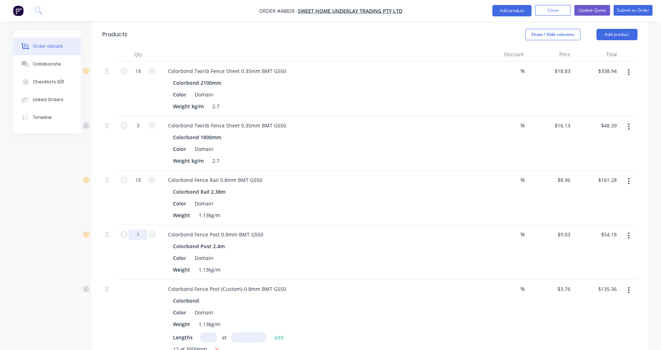
type input "1"
type input "$9.03"
click at [146, 249] on div "1" at bounding box center [138, 252] width 43 height 55
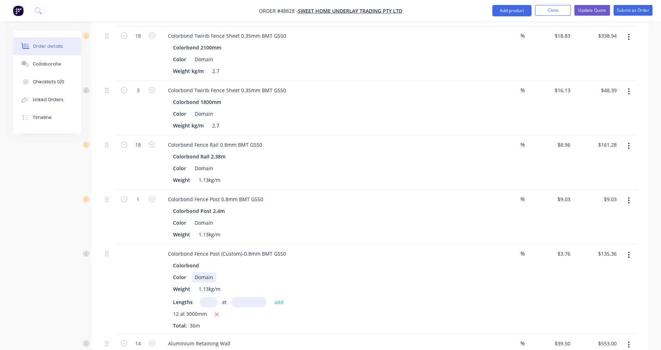
scroll to position [259, 0]
click at [209, 297] on input "text" at bounding box center [209, 302] width 18 height 10
type input "2"
type input "1"
type input "2000"
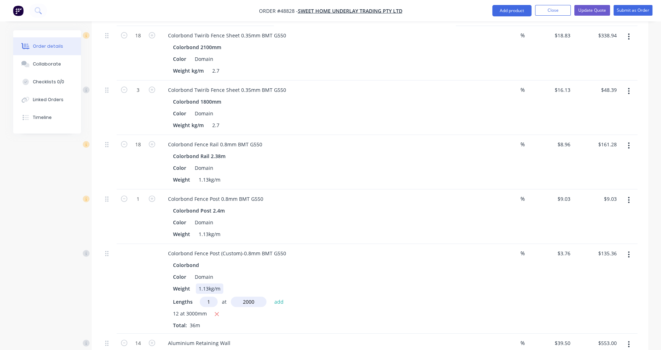
click at [271, 297] on button "add" at bounding box center [279, 302] width 17 height 10
type input "$142.88"
click at [128, 275] on div at bounding box center [138, 295] width 43 height 102
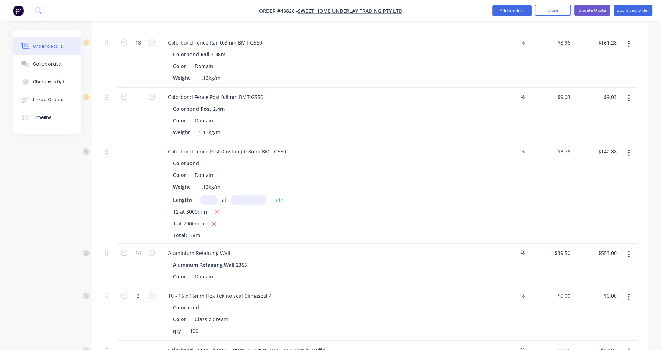
scroll to position [366, 0]
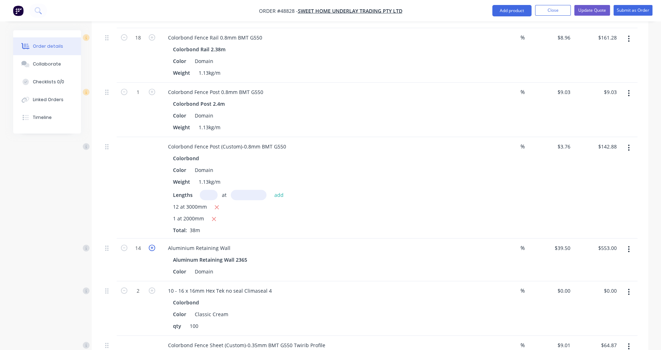
click at [153, 245] on icon "button" at bounding box center [152, 248] width 6 height 6
type input "15"
type input "$592.50"
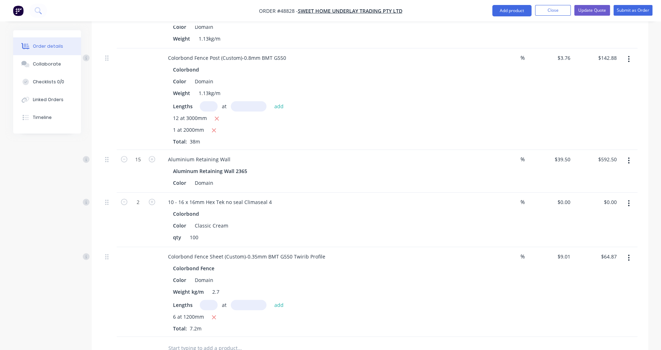
scroll to position [473, 0]
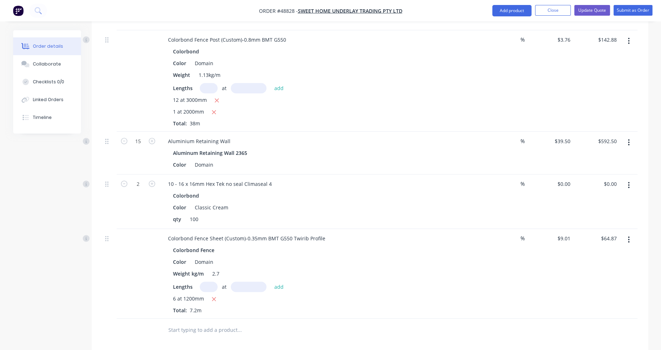
drag, startPoint x: 509, startPoint y: 11, endPoint x: 508, endPoint y: 16, distance: 5.7
click at [509, 11] on button "Add product" at bounding box center [511, 10] width 39 height 11
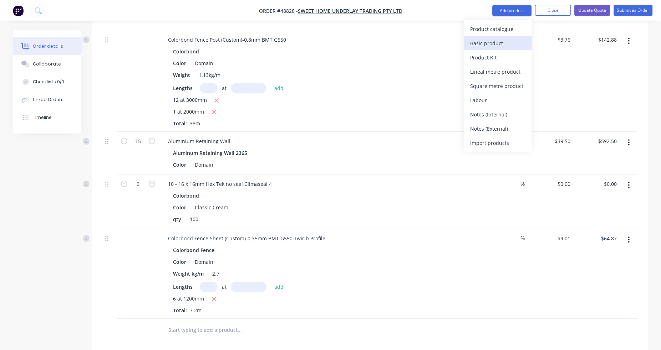
click at [501, 44] on div "Basic product" at bounding box center [497, 43] width 55 height 10
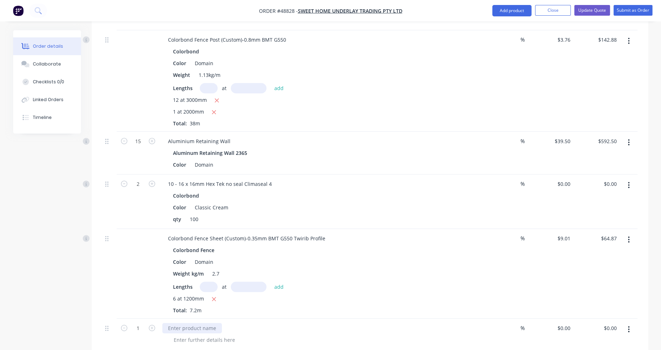
click at [191, 323] on div at bounding box center [192, 328] width 60 height 10
click at [568, 323] on input "0" at bounding box center [564, 328] width 16 height 10
type input "$4.50"
click at [537, 289] on div "$9.01 $9.01" at bounding box center [550, 274] width 46 height 90
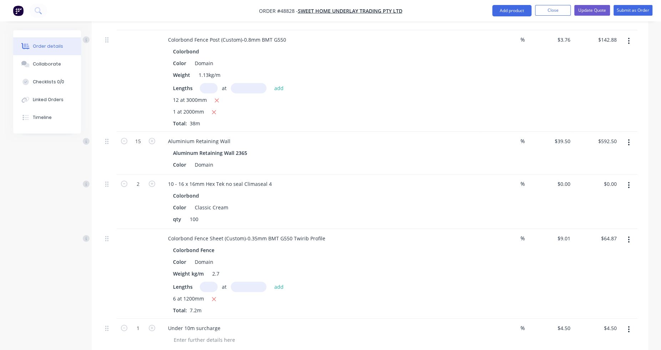
click at [363, 282] on div "Lengths at add" at bounding box center [320, 287] width 294 height 10
click at [81, 254] on div "Created by [PERSON_NAME] Created [DATE] Required [DATE] Assigned to Add team me…" at bounding box center [330, 48] width 635 height 983
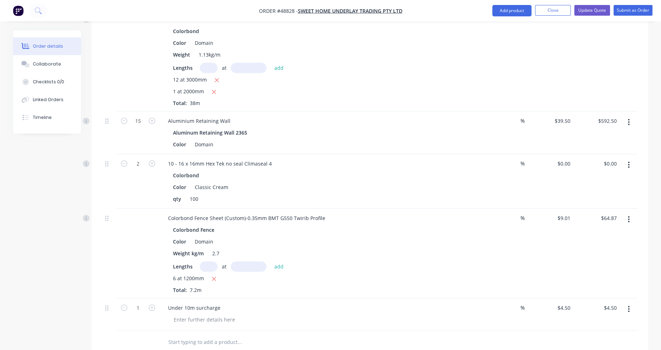
scroll to position [437, 0]
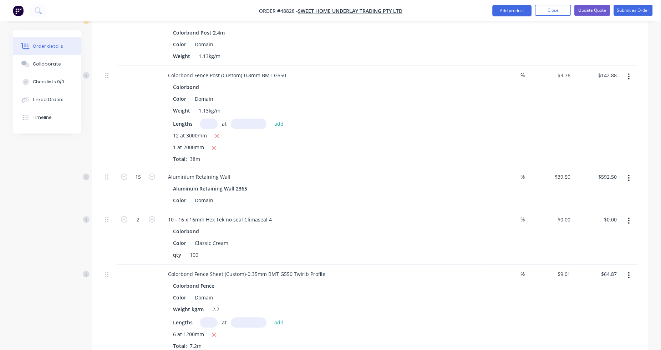
click at [214, 146] on icon "button" at bounding box center [214, 148] width 4 height 4
type input "$135.36"
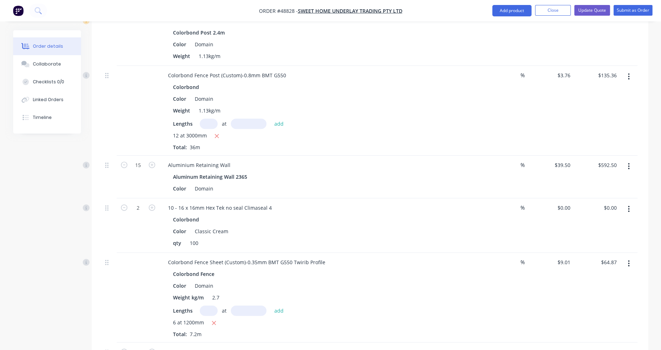
click at [208, 119] on input "text" at bounding box center [209, 124] width 18 height 10
type input "5"
type input "2000"
click at [271, 119] on button "add" at bounding box center [279, 124] width 17 height 10
type input "$172.96"
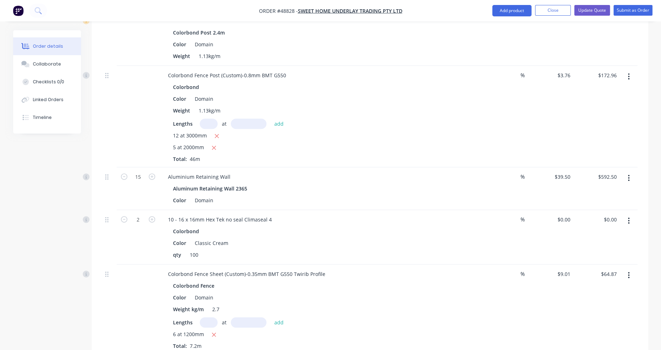
click at [149, 123] on div at bounding box center [138, 117] width 43 height 102
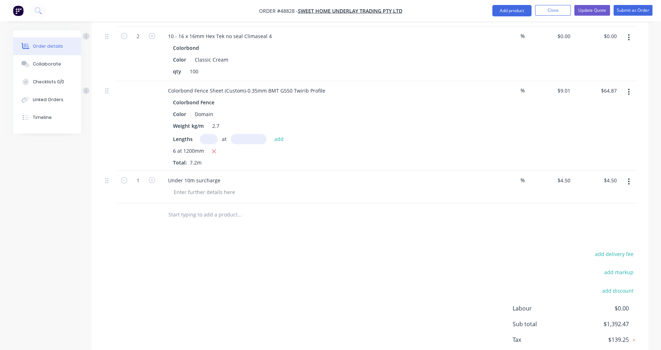
scroll to position [642, 0]
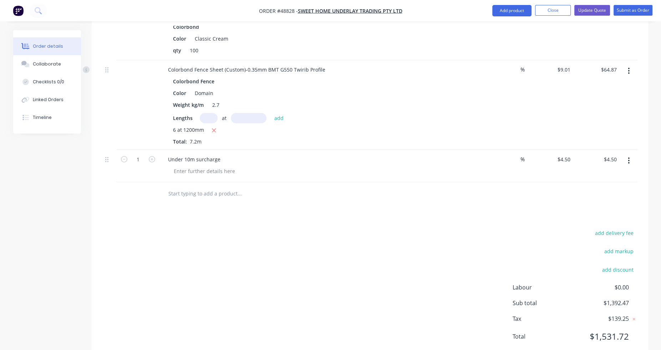
click at [597, 10] on button "Update Quote" at bounding box center [592, 10] width 36 height 11
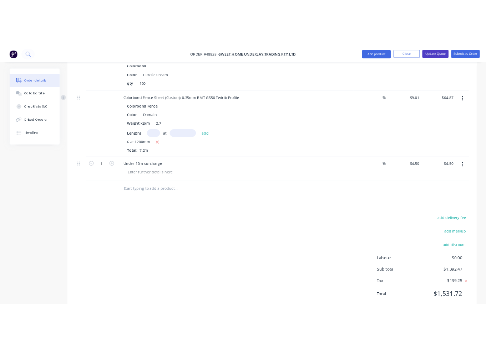
scroll to position [0, 0]
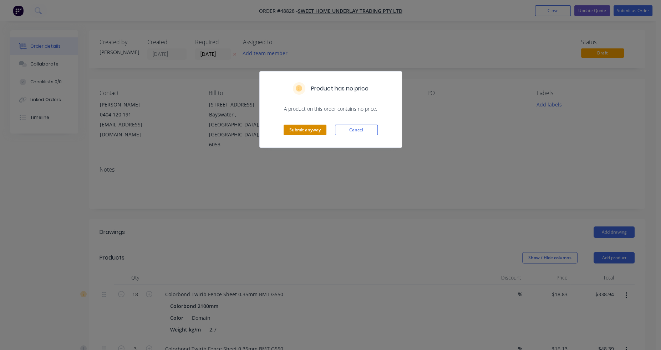
click at [315, 132] on button "Submit anyway" at bounding box center [304, 130] width 43 height 11
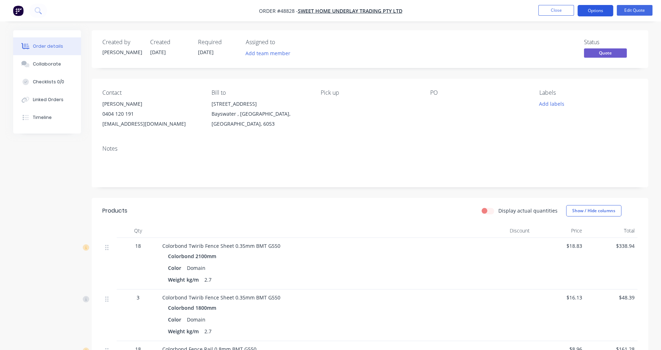
click at [609, 9] on button "Options" at bounding box center [595, 10] width 36 height 11
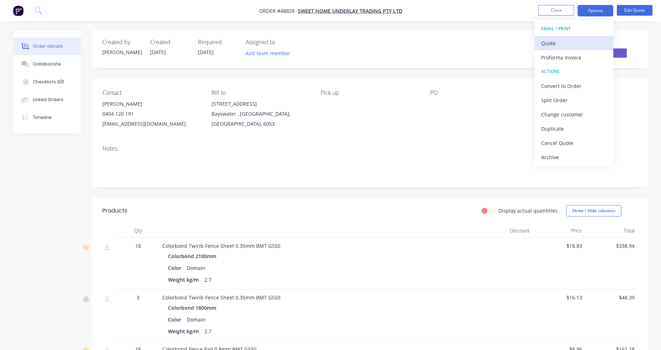
click at [575, 42] on div "Quote" at bounding box center [574, 43] width 66 height 10
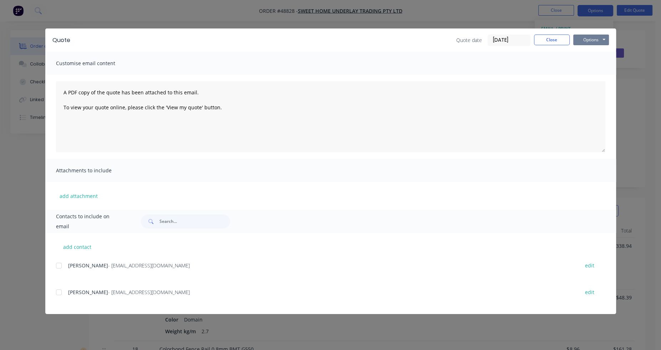
click at [603, 41] on button "Options" at bounding box center [591, 40] width 36 height 11
click at [604, 63] on button "Print" at bounding box center [596, 64] width 46 height 12
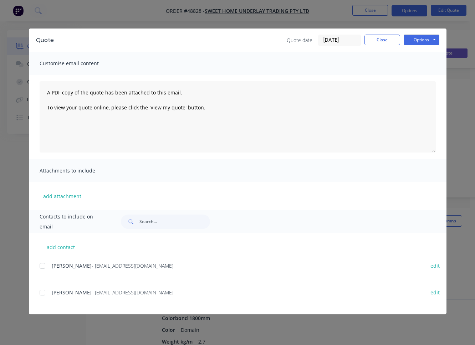
click at [176, 11] on div "Quote Quote date [DATE] Close Options Preview Print Email Customise email conte…" at bounding box center [237, 172] width 475 height 345
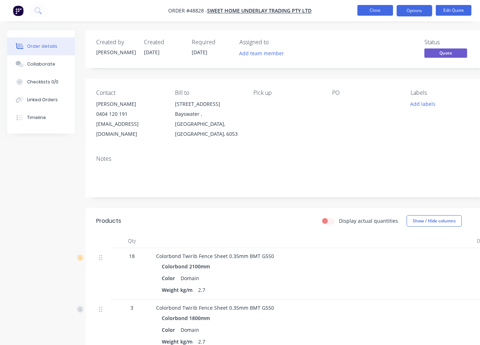
click at [378, 9] on button "Close" at bounding box center [376, 10] width 36 height 11
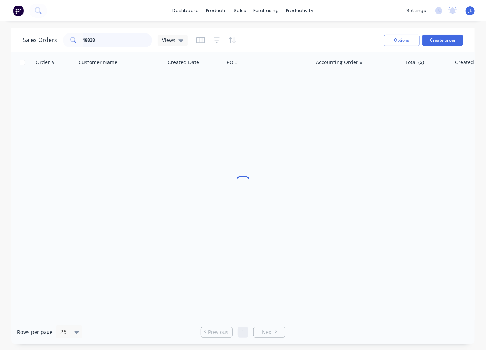
click at [111, 44] on input "48828" at bounding box center [118, 40] width 70 height 14
type input "48739"
click at [32, 147] on div "Order # Customer Name Created Date PO # Accounting Order # Total ($) Created By…" at bounding box center [242, 186] width 463 height 268
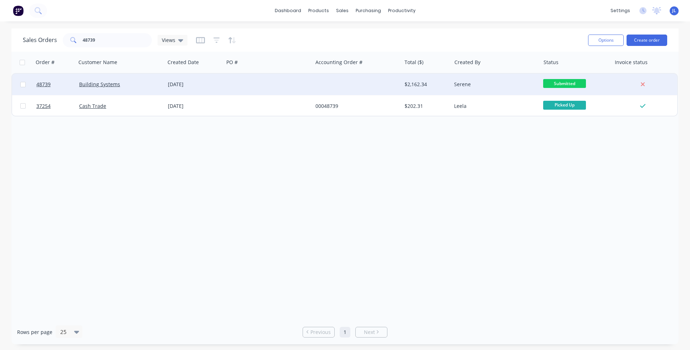
click at [422, 81] on div "$2,162.34" at bounding box center [426, 84] width 42 height 7
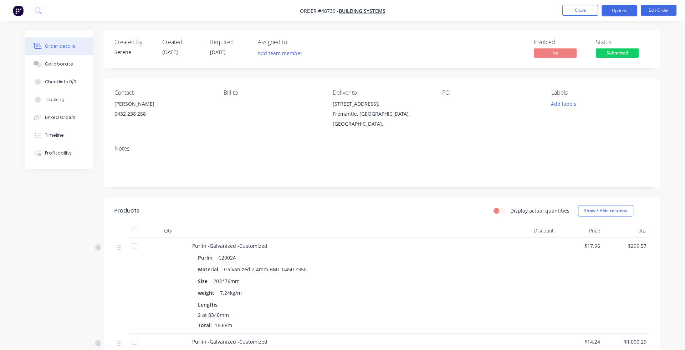
click at [621, 11] on button "Options" at bounding box center [619, 10] width 36 height 11
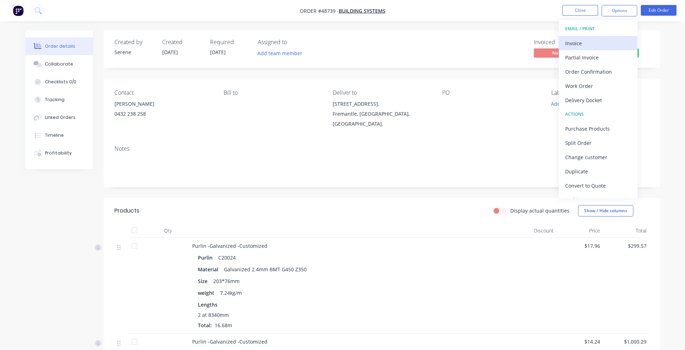
click at [596, 43] on div "Invoice" at bounding box center [598, 43] width 66 height 10
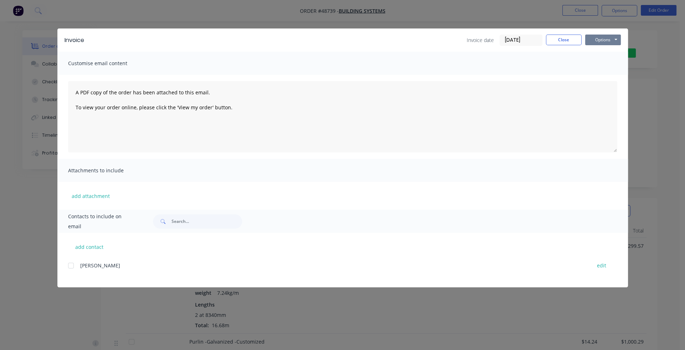
click at [602, 37] on button "Options" at bounding box center [603, 40] width 36 height 11
click at [613, 64] on button "Print" at bounding box center [608, 64] width 46 height 12
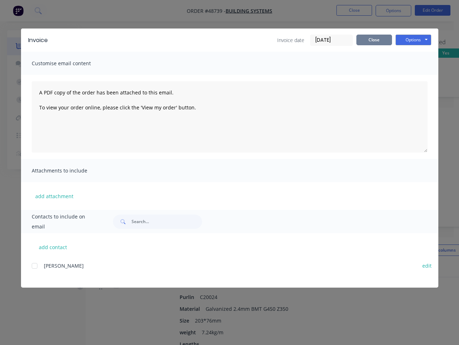
click at [374, 40] on button "Close" at bounding box center [374, 40] width 36 height 11
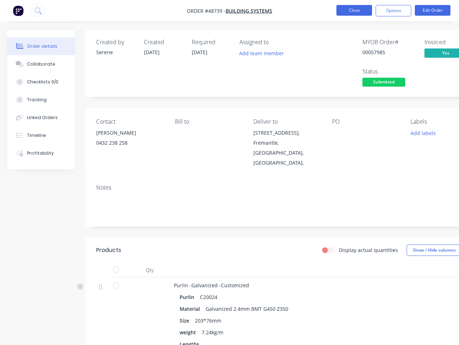
click at [367, 12] on button "Close" at bounding box center [355, 10] width 36 height 11
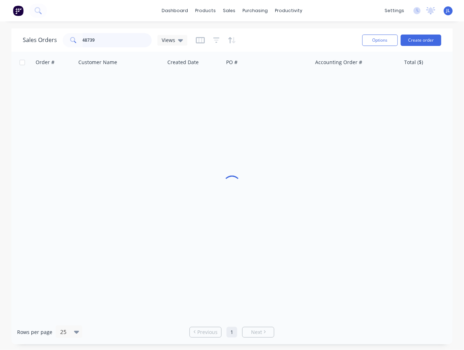
click at [106, 40] on input "48739" at bounding box center [118, 40] width 70 height 14
